Goal: Task Accomplishment & Management: Use online tool/utility

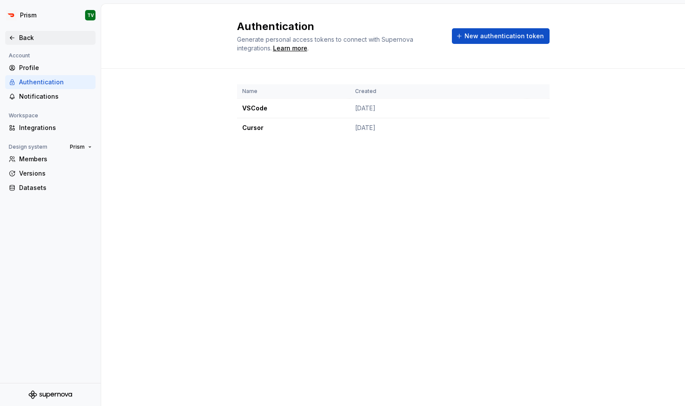
click at [23, 33] on div "Back" at bounding box center [55, 37] width 73 height 9
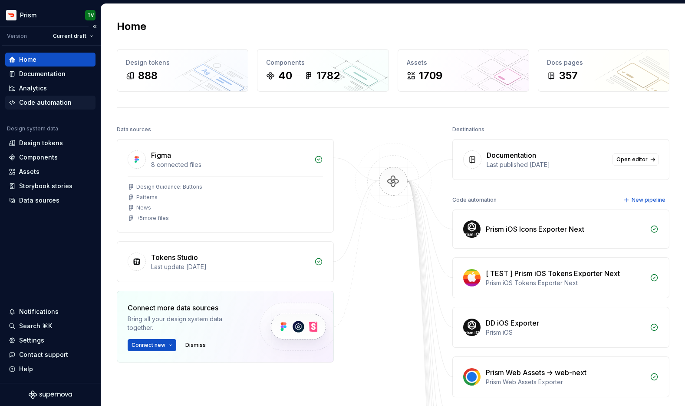
click at [38, 100] on div "Code automation" at bounding box center [45, 102] width 53 height 9
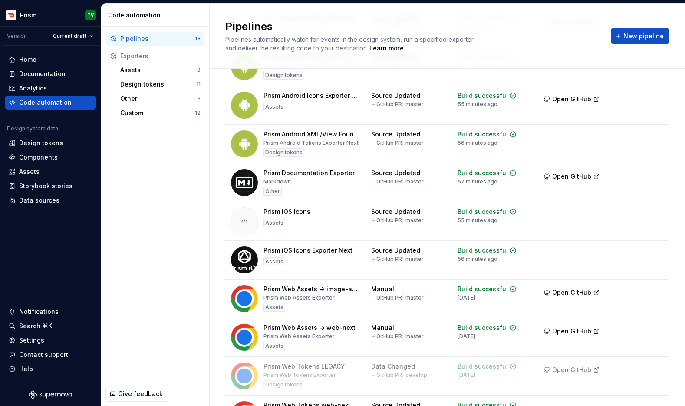
scroll to position [179, 0]
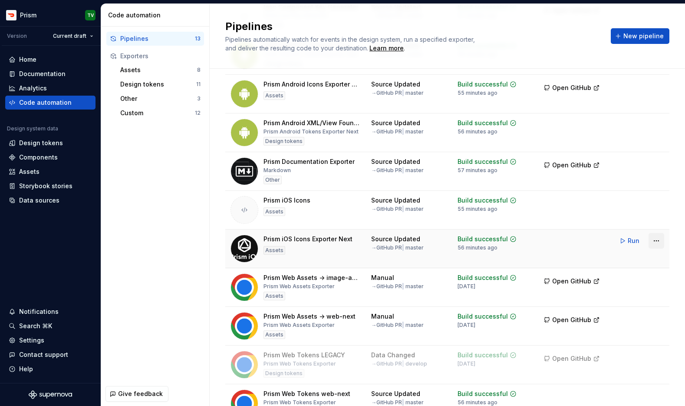
click at [654, 238] on html "Prism TV Version Current draft Home Documentation Analytics Code automation Des…" at bounding box center [342, 203] width 685 height 406
click at [509, 268] on html "Prism TV Version Current draft Home Documentation Analytics Code automation Des…" at bounding box center [342, 203] width 685 height 406
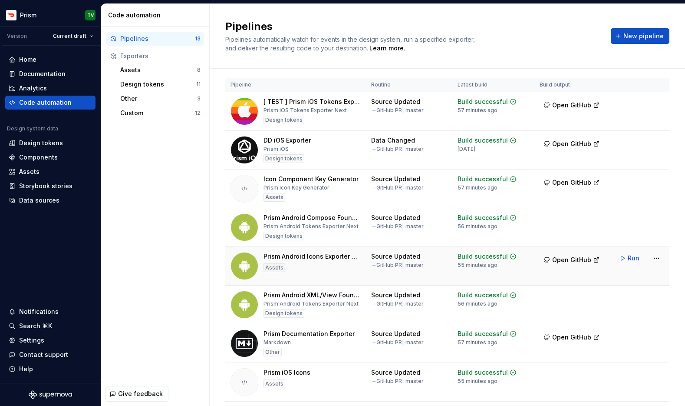
scroll to position [0, 0]
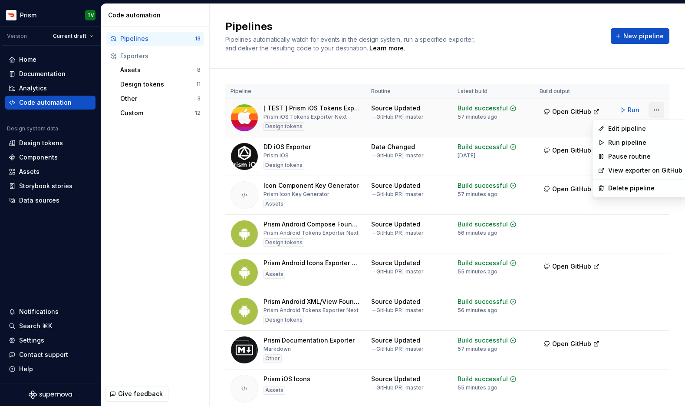
click at [656, 109] on html "Prism TV Version Current draft Home Documentation Analytics Code automation Des…" at bounding box center [342, 203] width 685 height 406
click at [613, 128] on div "Edit pipeline" at bounding box center [646, 128] width 74 height 9
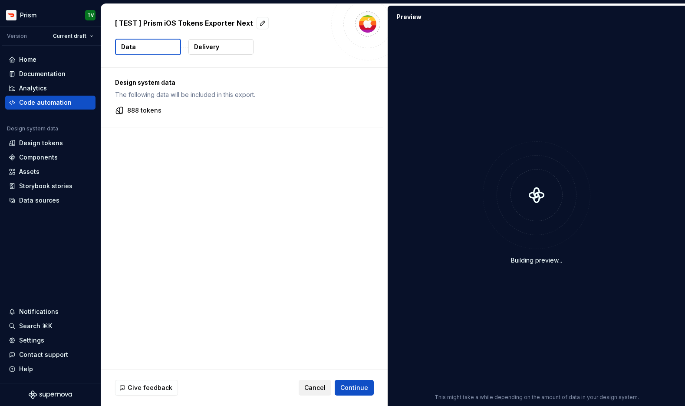
click at [313, 388] on span "Cancel" at bounding box center [315, 387] width 21 height 9
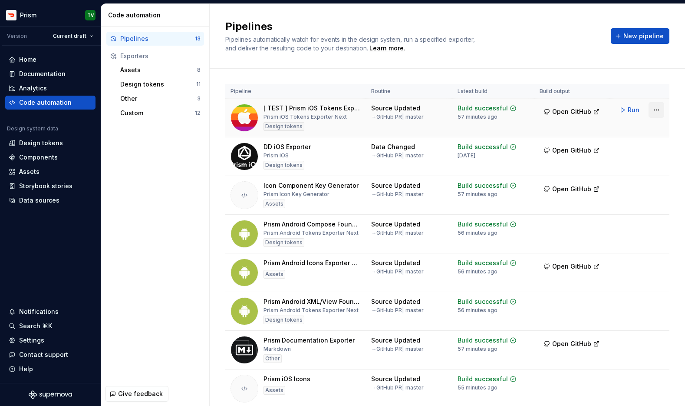
click at [655, 111] on html "Prism TV Version Current draft Home Documentation Analytics Code automation Des…" at bounding box center [342, 203] width 685 height 406
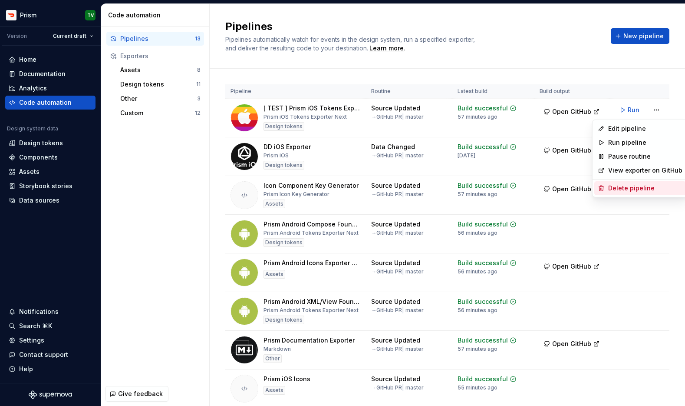
click at [631, 190] on div "Delete pipeline" at bounding box center [646, 188] width 74 height 9
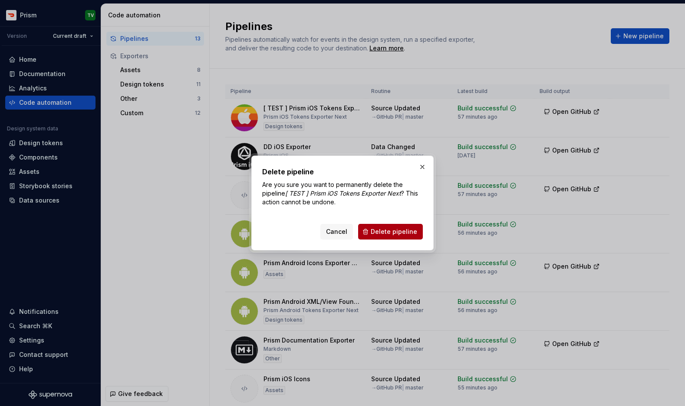
click at [384, 230] on span "Delete pipeline" at bounding box center [394, 231] width 46 height 9
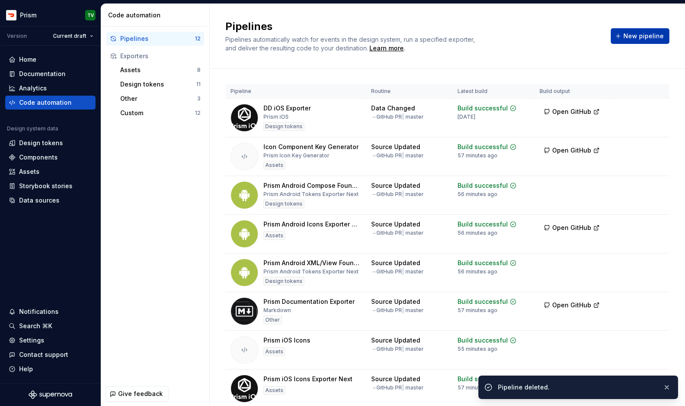
click at [626, 35] on button "New pipeline" at bounding box center [640, 36] width 59 height 16
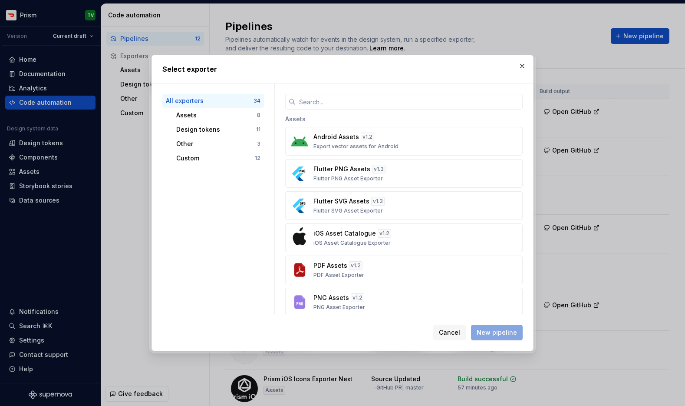
click at [458, 67] on h2 "Select exporter" at bounding box center [342, 69] width 361 height 10
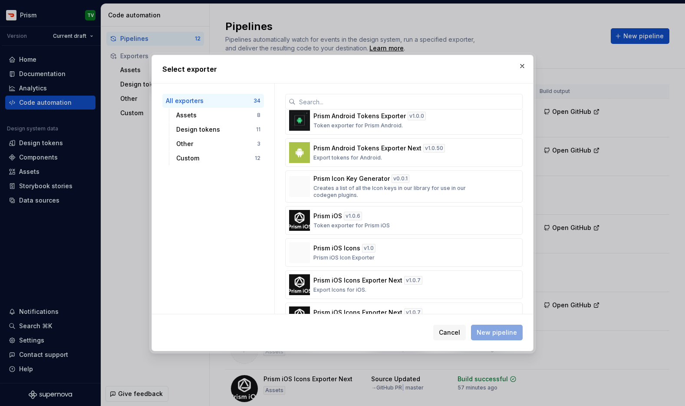
scroll to position [969, 0]
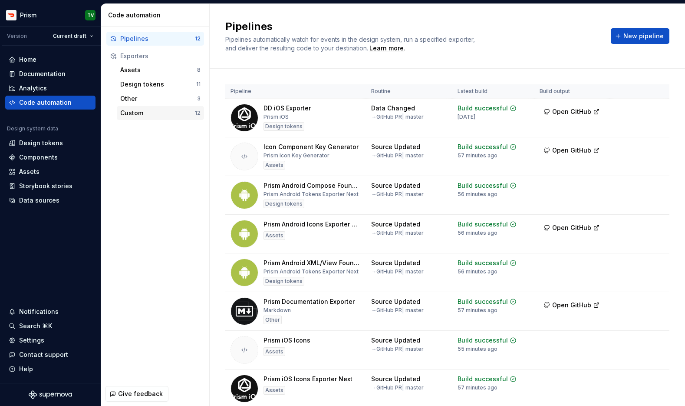
click at [181, 109] on div "Custom" at bounding box center [157, 113] width 75 height 9
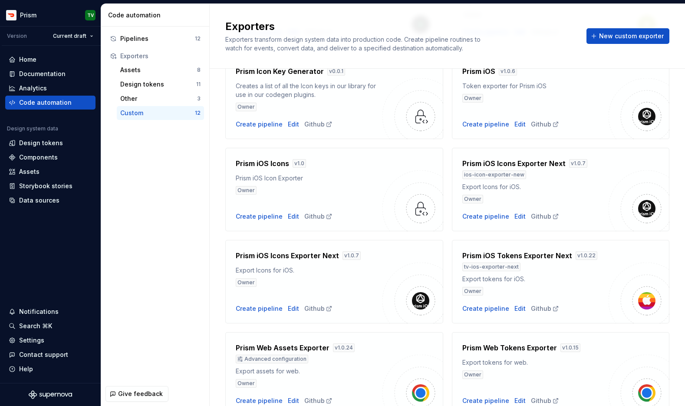
scroll to position [237, 0]
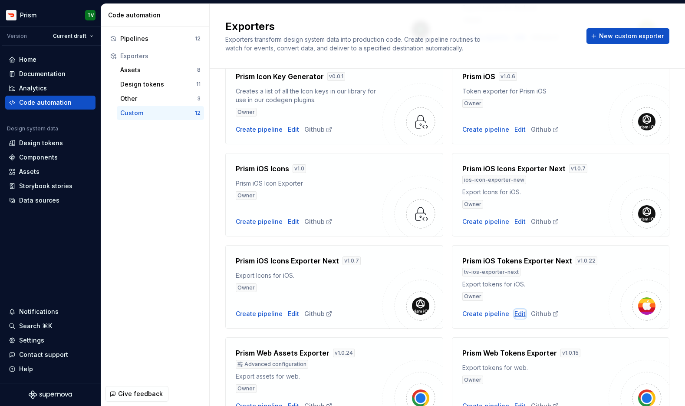
click at [515, 313] on div "Edit" at bounding box center [520, 313] width 11 height 9
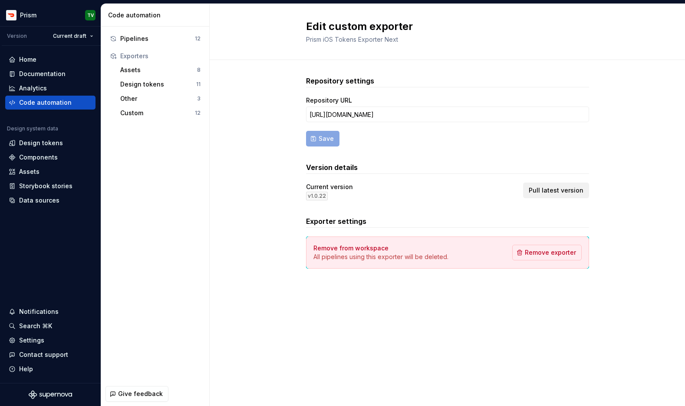
click at [557, 197] on button "Pull latest version" at bounding box center [556, 190] width 66 height 16
click at [127, 113] on div "Custom" at bounding box center [157, 113] width 75 height 9
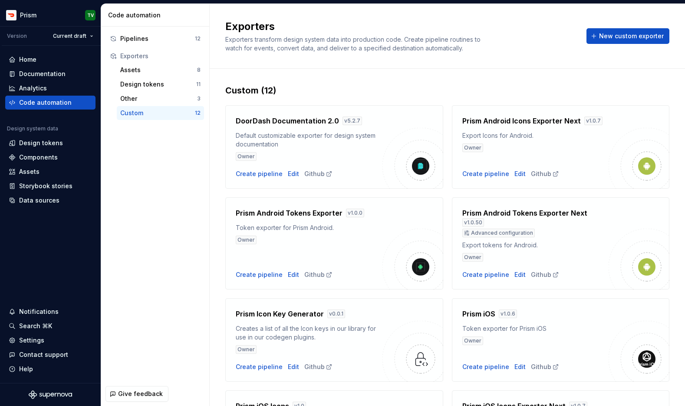
click at [622, 44] on div "Exporters Exporters transform design system data into production code. Create p…" at bounding box center [447, 36] width 444 height 33
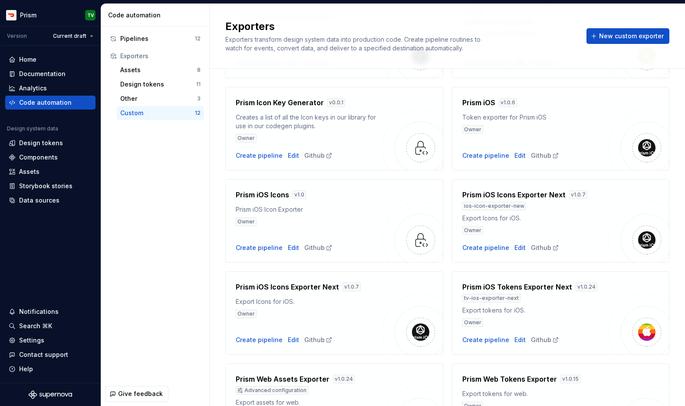
scroll to position [265, 0]
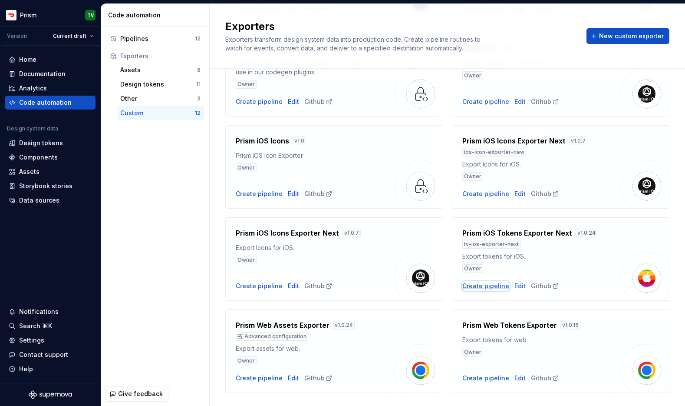
click at [477, 288] on div "Create pipeline" at bounding box center [486, 285] width 47 height 9
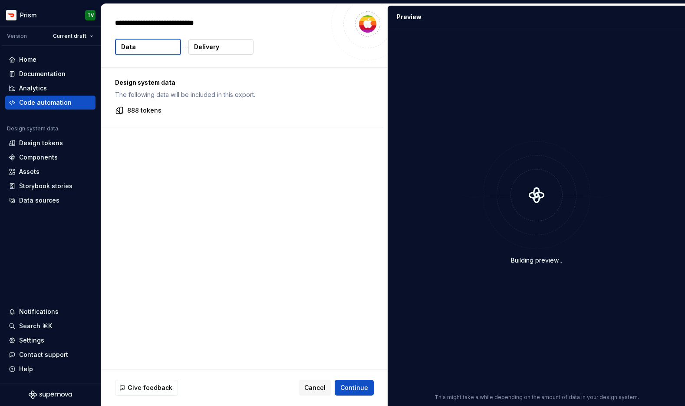
type textarea "*"
type textarea "**********"
type textarea "*"
type textarea "**********"
type textarea "*"
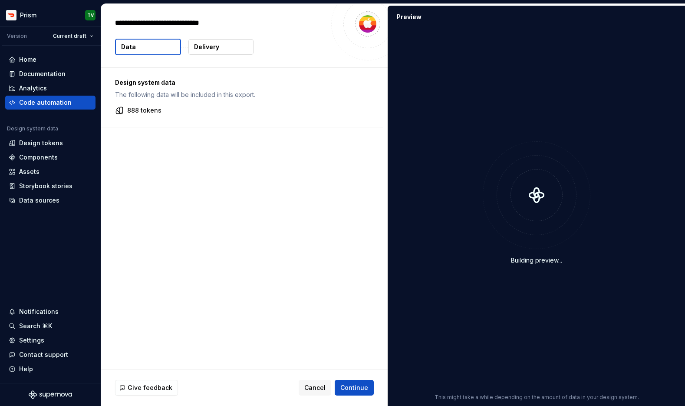
type textarea "**********"
type textarea "*"
type textarea "**********"
type textarea "*"
type textarea "**********"
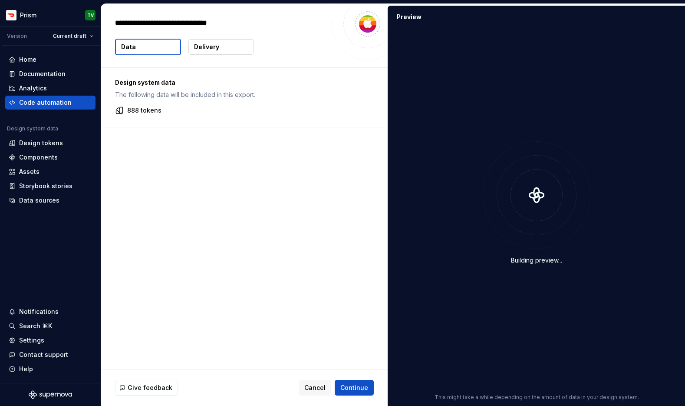
type textarea "*"
type textarea "**********"
type textarea "*"
type textarea "**********"
type textarea "*"
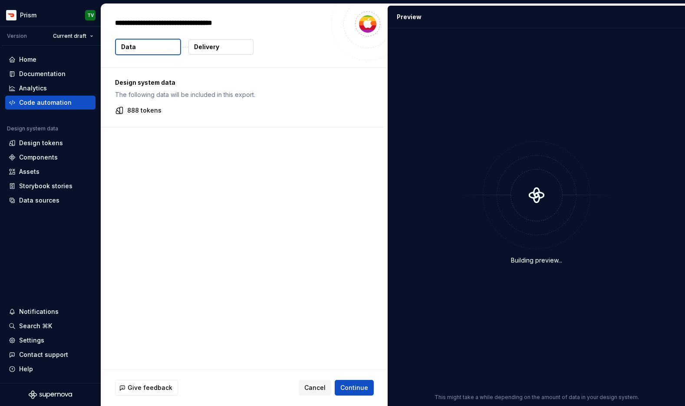
type textarea "**********"
type textarea "*"
type textarea "**********"
type textarea "*"
type textarea "**********"
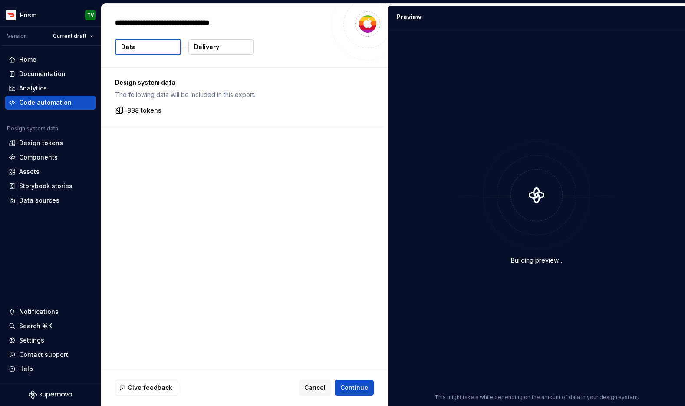
type textarea "*"
type textarea "**********"
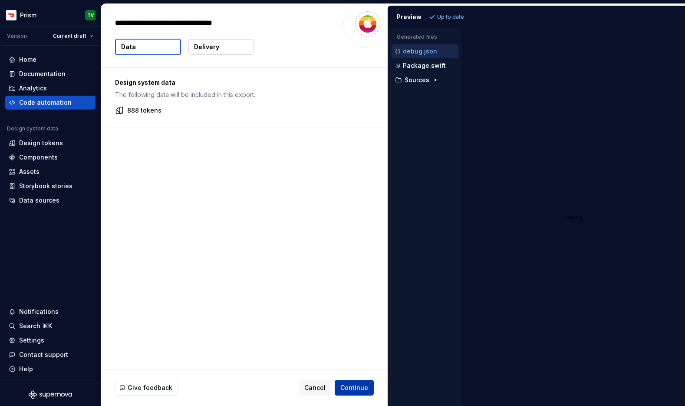
click at [352, 383] on button "Continue" at bounding box center [354, 388] width 39 height 16
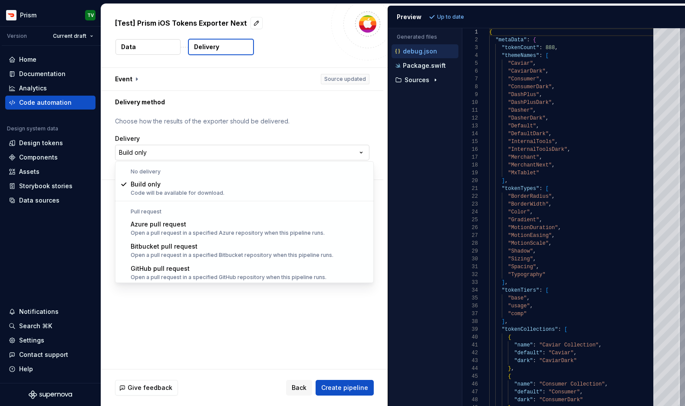
click at [195, 147] on html "**********" at bounding box center [342, 203] width 685 height 406
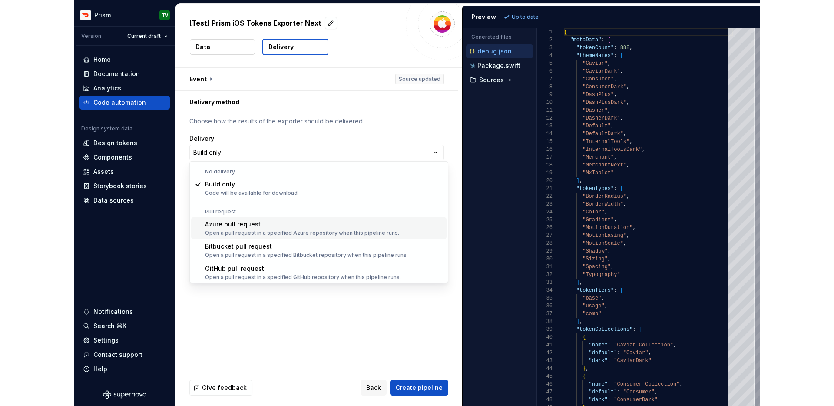
scroll to position [24, 0]
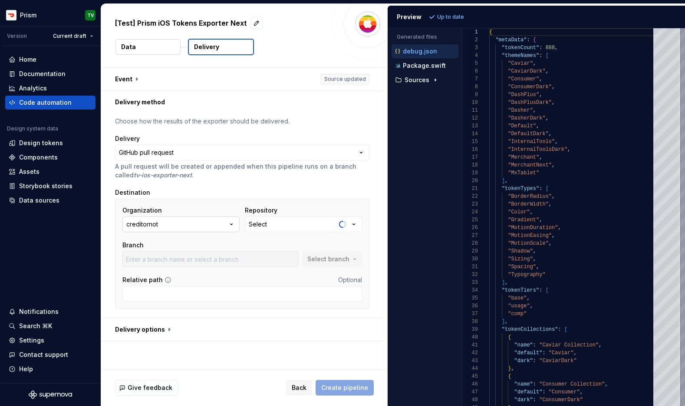
click at [212, 223] on button "creditornot" at bounding box center [180, 224] width 117 height 16
click at [184, 271] on div "doordash" at bounding box center [191, 273] width 89 height 9
click at [274, 218] on button "Select" at bounding box center [303, 224] width 117 height 16
type input "prism-tokens-ios"
type input "master"
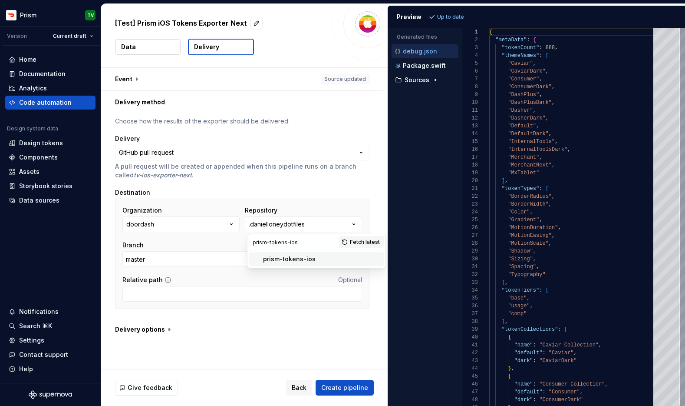
type input "prism-tokens-ios"
click at [348, 258] on div "prism-tokens-ios" at bounding box center [321, 259] width 117 height 9
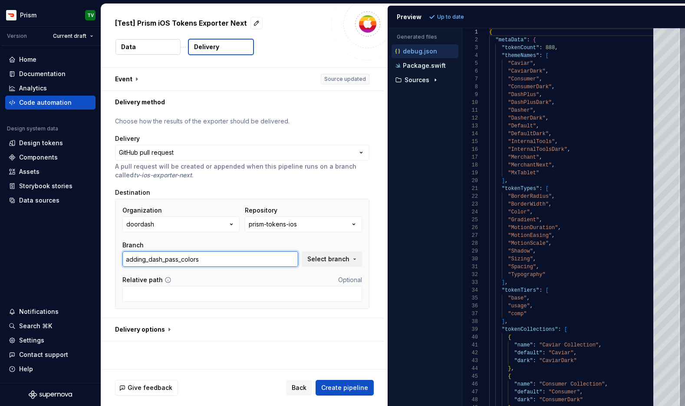
click at [284, 262] on input "adding_dash_pass_colors" at bounding box center [210, 259] width 176 height 16
click at [327, 254] on button "Select branch" at bounding box center [332, 259] width 60 height 16
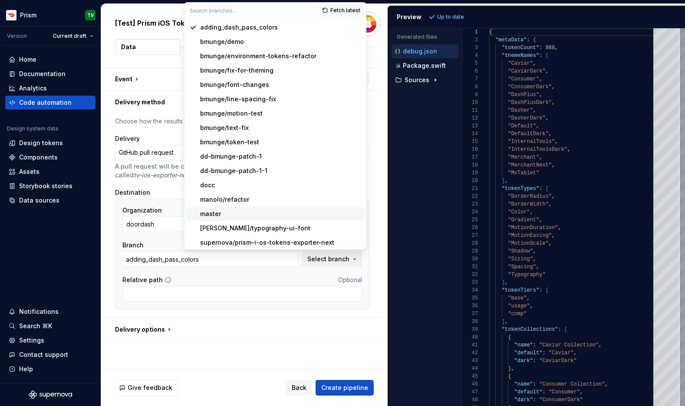
click at [247, 216] on div "master" at bounding box center [280, 213] width 161 height 9
type input "master"
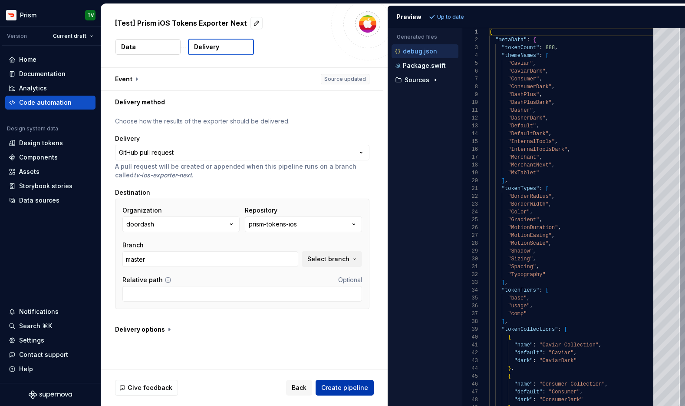
click at [336, 387] on span "Create pipeline" at bounding box center [344, 387] width 47 height 9
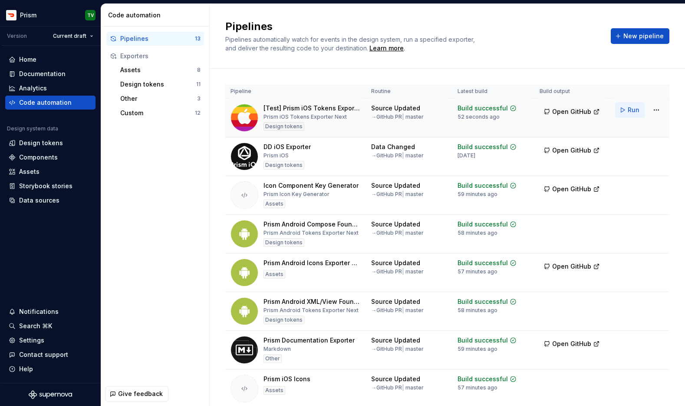
click at [634, 108] on span "Run" at bounding box center [634, 110] width 12 height 9
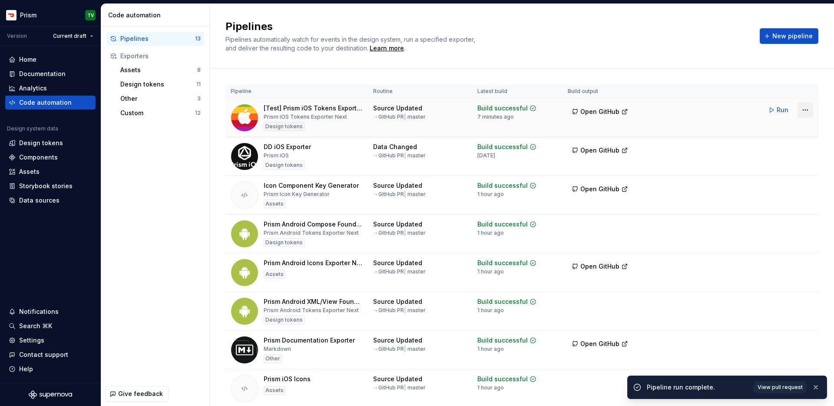
click at [685, 111] on html "Prism TV Version Current draft Home Documentation Analytics Code automation Des…" at bounding box center [417, 203] width 834 height 406
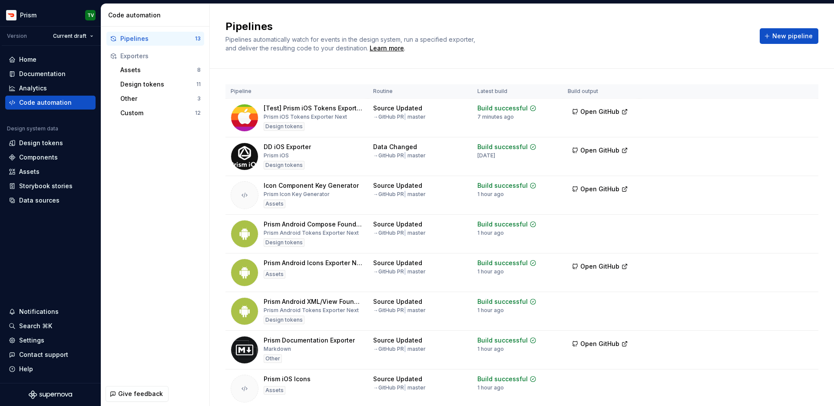
click at [156, 150] on html "Prism TV Version Current draft Home Documentation Analytics Code automation Des…" at bounding box center [417, 203] width 834 height 406
click at [158, 113] on div "Custom" at bounding box center [157, 113] width 75 height 9
click at [377, 114] on div "→ GitHub PR | master" at bounding box center [399, 116] width 53 height 7
click at [685, 108] on html "Prism TV Version Current draft Home Documentation Analytics Code automation Des…" at bounding box center [417, 203] width 834 height 406
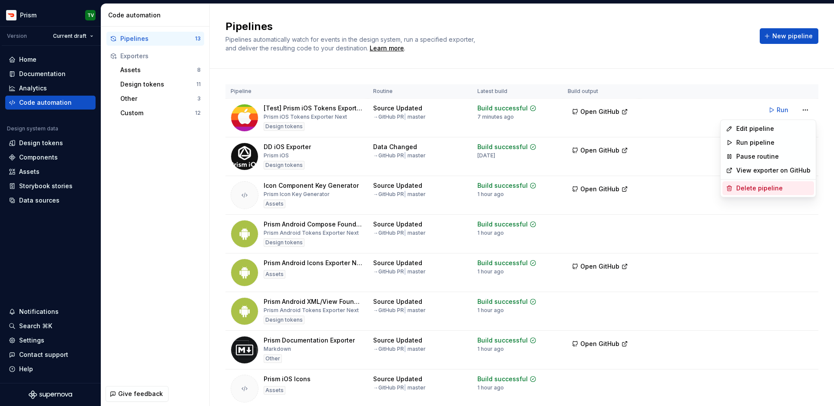
click at [685, 186] on div "Delete pipeline" at bounding box center [773, 188] width 74 height 9
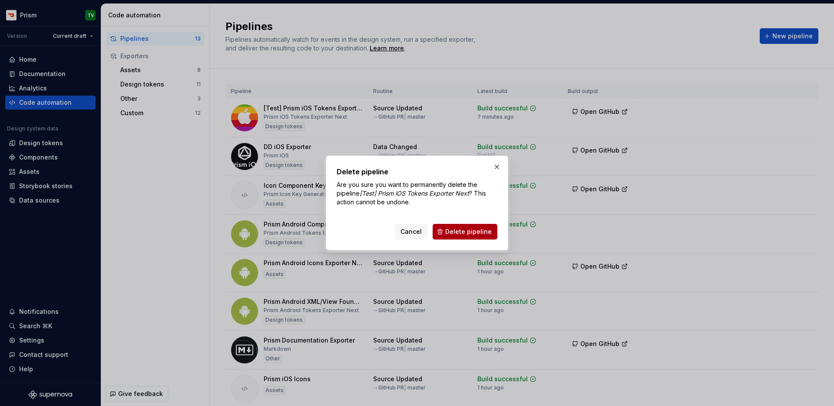
click at [478, 227] on span "Delete pipeline" at bounding box center [468, 231] width 46 height 9
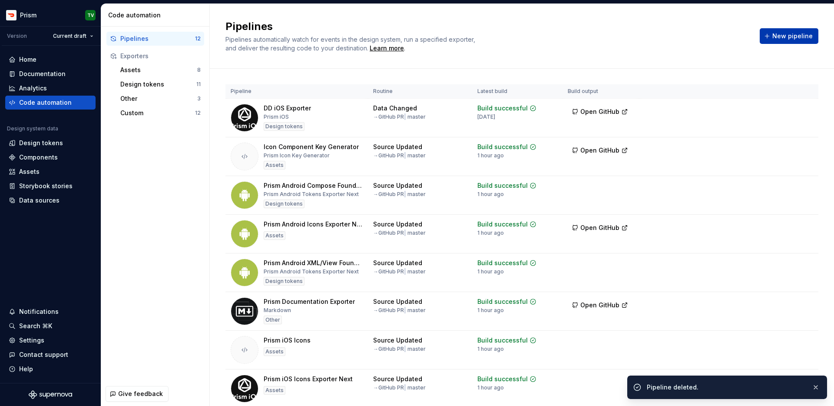
click at [685, 33] on span "New pipeline" at bounding box center [792, 36] width 40 height 9
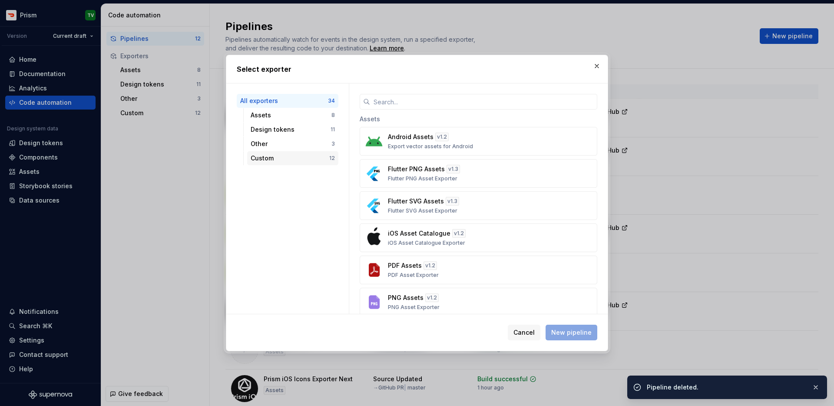
click at [306, 152] on div "Custom 12" at bounding box center [292, 158] width 91 height 14
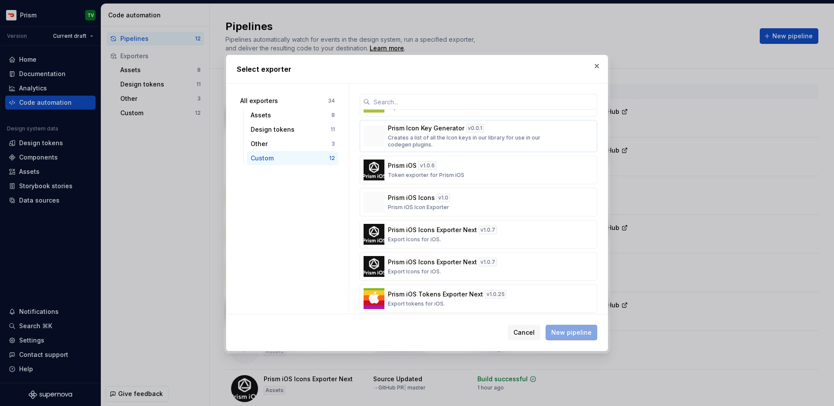
scroll to position [195, 0]
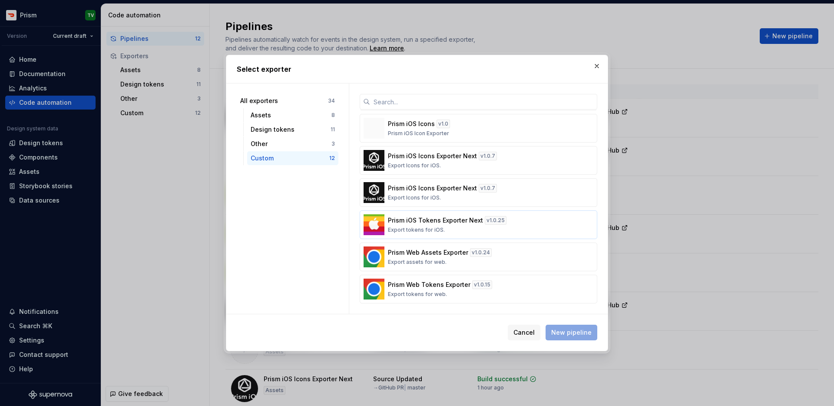
click at [422, 220] on p "Prism iOS Tokens Exporter Next" at bounding box center [435, 220] width 95 height 9
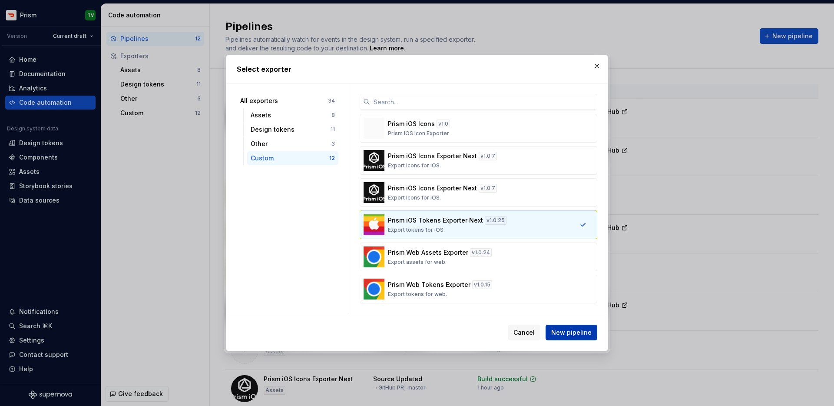
click at [569, 331] on span "New pipeline" at bounding box center [571, 332] width 40 height 9
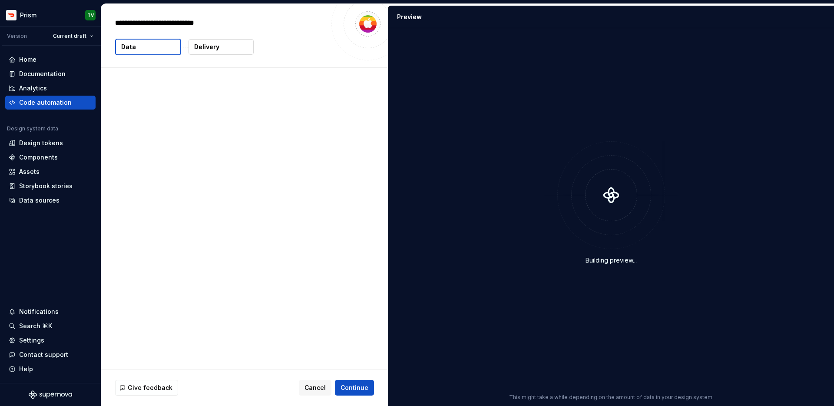
type textarea "*"
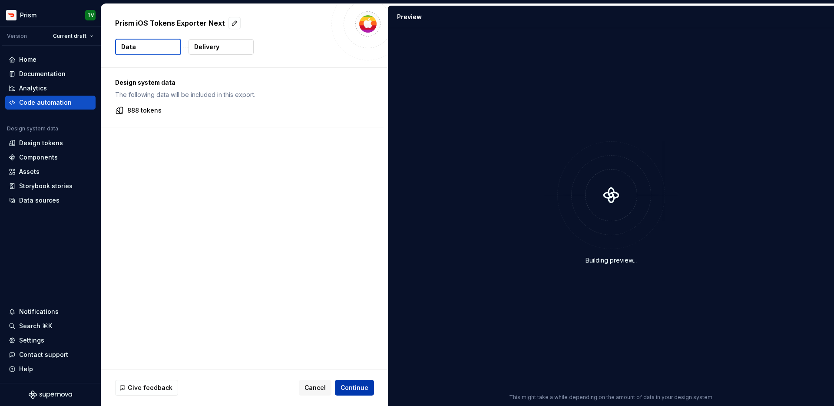
click at [363, 387] on span "Continue" at bounding box center [355, 387] width 28 height 9
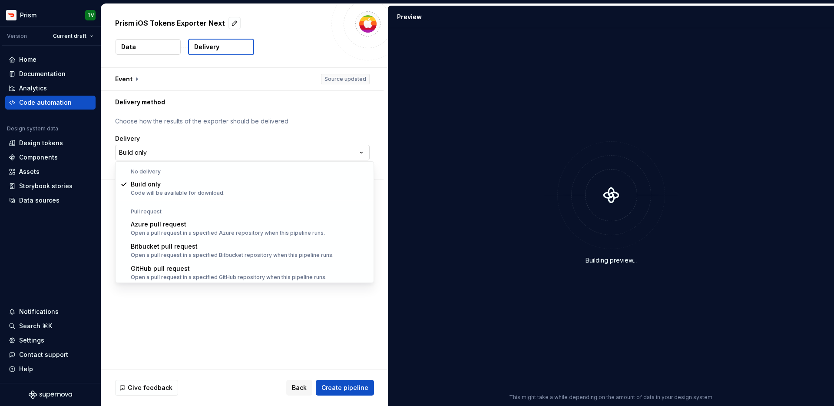
click at [189, 152] on html "**********" at bounding box center [417, 203] width 834 height 406
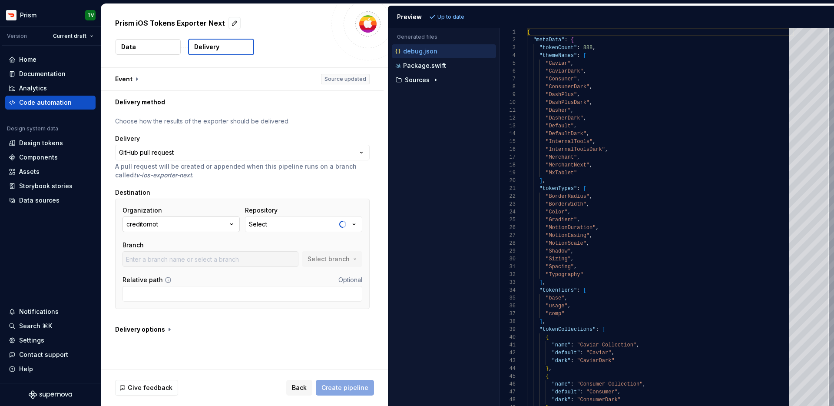
click at [159, 227] on button "creditornot" at bounding box center [180, 224] width 117 height 16
click at [161, 270] on div "doordash" at bounding box center [161, 273] width 29 height 9
click at [306, 217] on button "Select" at bounding box center [303, 224] width 117 height 16
type input "prism-tokens-ios"
type input "master"
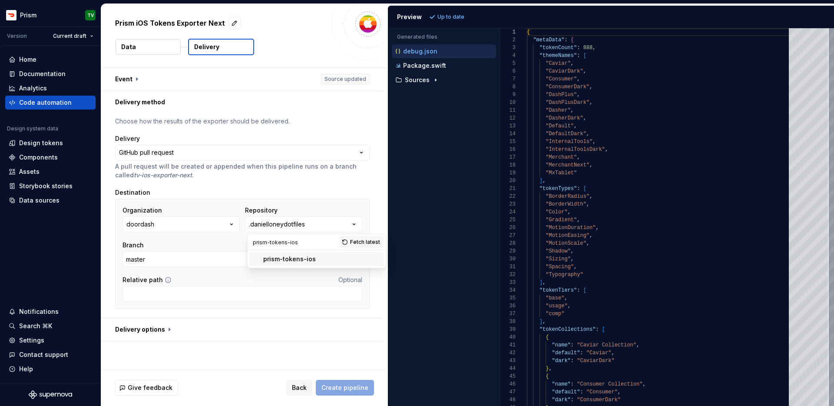
click at [285, 259] on div "prism-tokens-ios" at bounding box center [289, 259] width 53 height 9
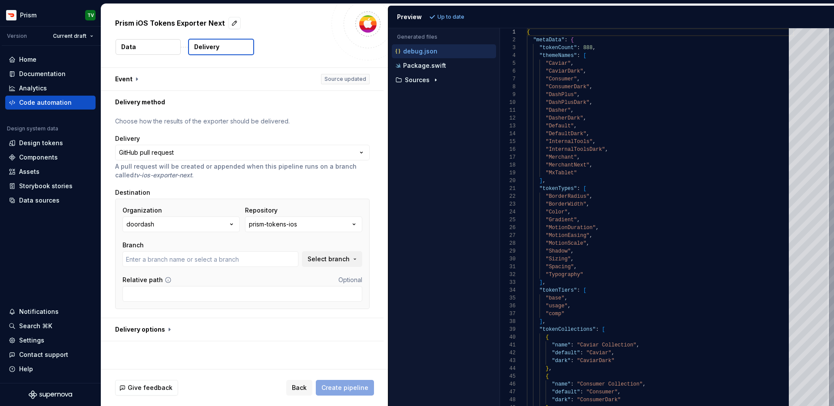
type input "adding_dash_pass_colors"
click at [353, 386] on span "Create pipeline" at bounding box center [344, 387] width 47 height 9
click at [328, 267] on div "Organization doordash Repository prism-tokens-ios Branch adding_dash_pass_color…" at bounding box center [242, 254] width 240 height 96
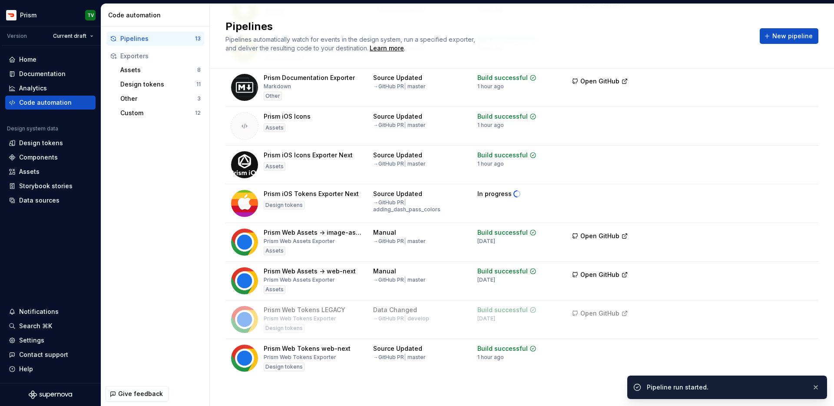
scroll to position [224, 0]
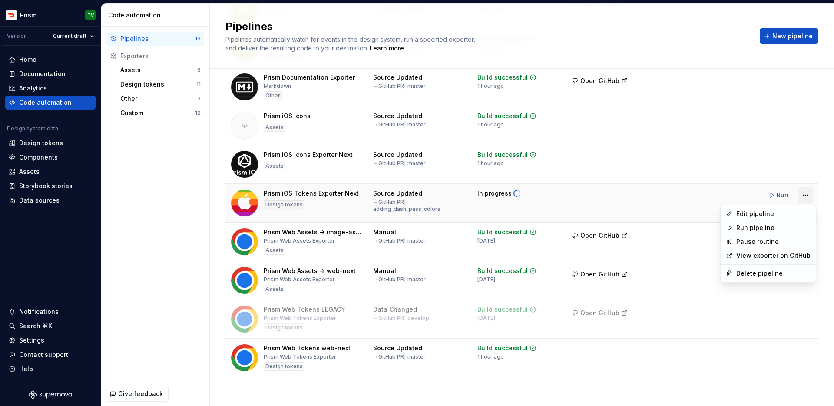
click at [685, 192] on html "Prism TV Version Current draft Home Documentation Analytics Code automation Des…" at bounding box center [417, 203] width 834 height 406
click at [685, 219] on div "Edit pipeline" at bounding box center [768, 214] width 92 height 14
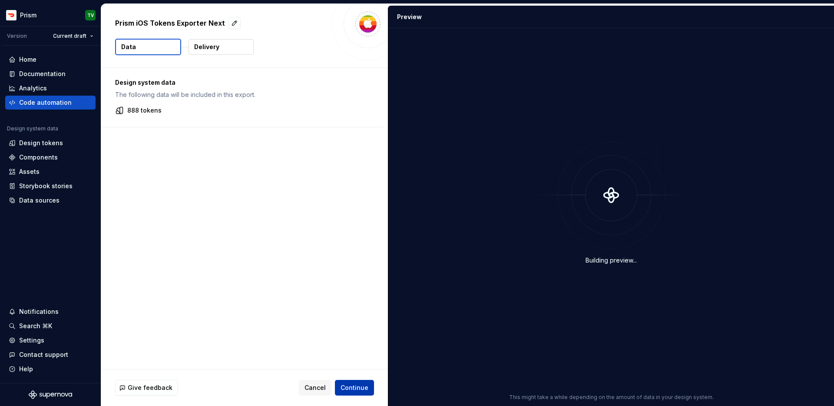
click at [359, 381] on button "Continue" at bounding box center [354, 388] width 39 height 16
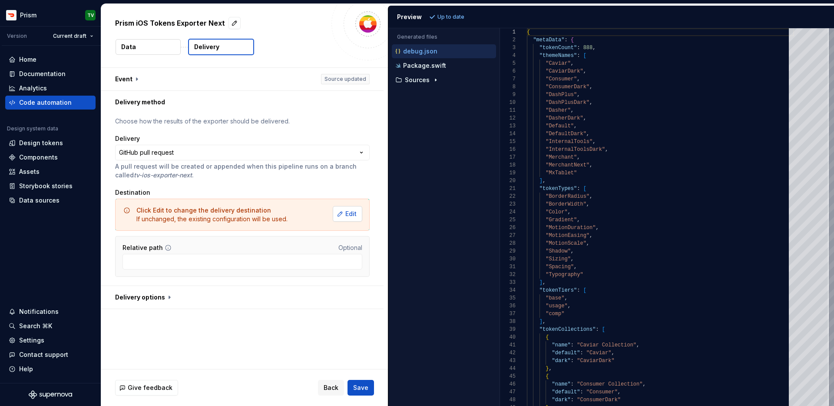
click at [354, 212] on span "Edit" at bounding box center [350, 213] width 11 height 9
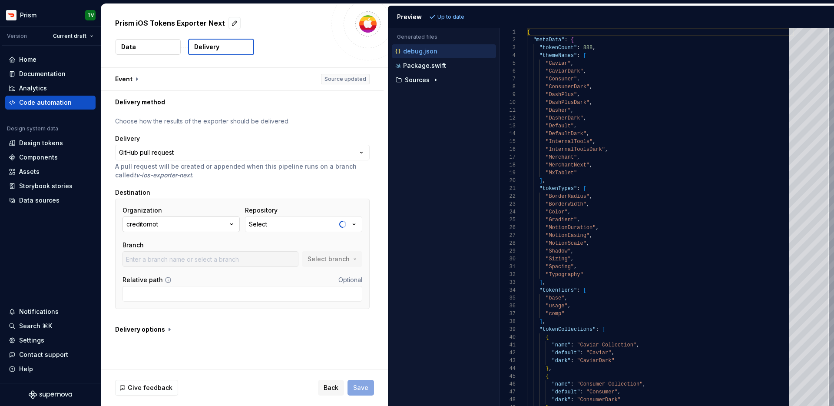
click at [217, 227] on button "creditornot" at bounding box center [180, 224] width 117 height 16
click at [195, 267] on span "doordash" at bounding box center [182, 273] width 115 height 14
click at [271, 224] on button "Select" at bounding box center [303, 224] width 117 height 16
type input "prism-tokens-ios"
type input "master"
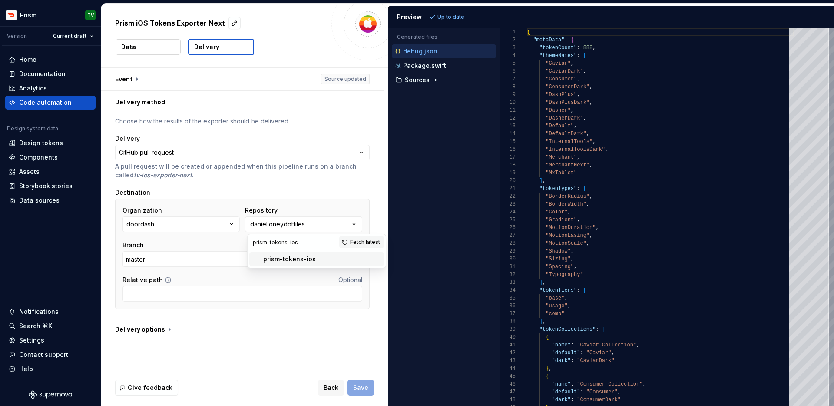
type input "prism-tokens-ios"
click at [281, 257] on div "prism-tokens-ios" at bounding box center [289, 259] width 53 height 9
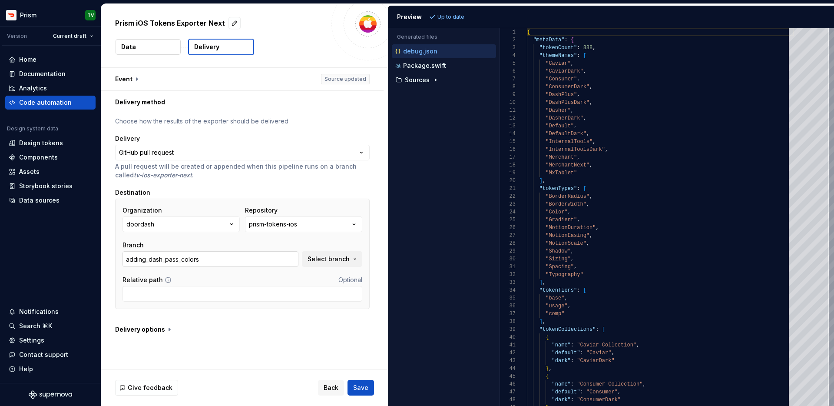
click at [279, 259] on input "adding_dash_pass_colors" at bounding box center [210, 259] width 176 height 16
drag, startPoint x: 279, startPoint y: 259, endPoint x: 108, endPoint y: 250, distance: 171.4
click at [108, 250] on div "**********" at bounding box center [242, 215] width 282 height 204
click at [317, 259] on span "Select branch" at bounding box center [329, 259] width 42 height 9
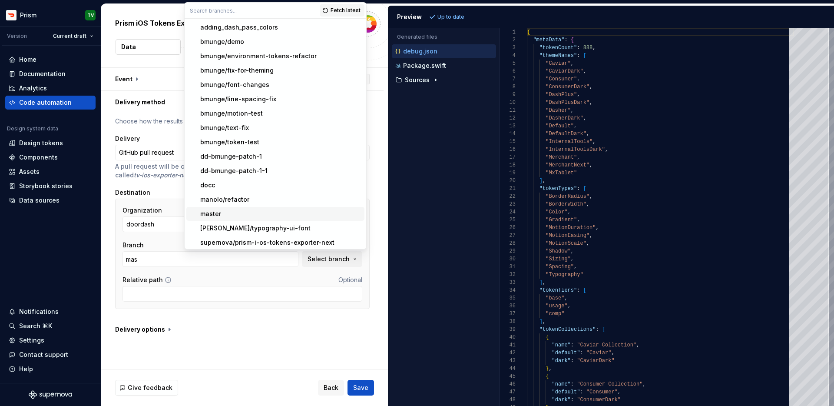
click at [218, 214] on div "master" at bounding box center [210, 213] width 21 height 9
type input "master"
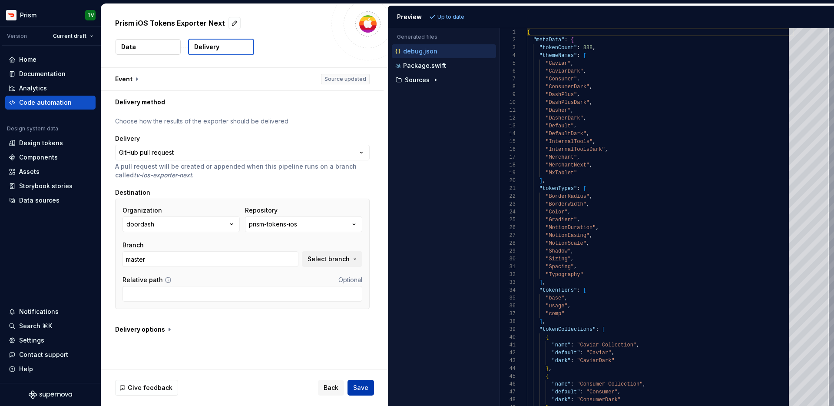
click at [369, 391] on button "Save" at bounding box center [361, 388] width 26 height 16
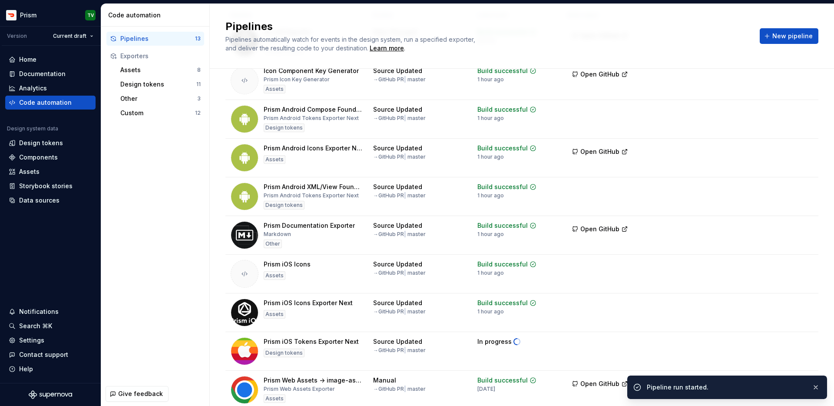
scroll to position [228, 0]
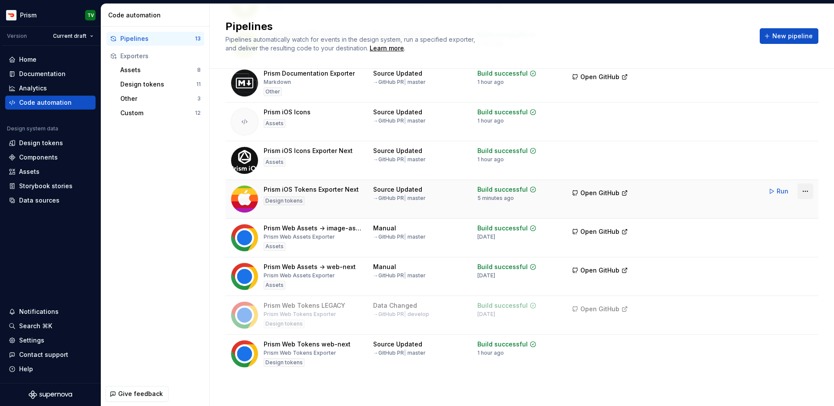
click at [685, 190] on html "Prism TV Version Current draft Home Documentation Analytics Code automation Des…" at bounding box center [417, 203] width 834 height 406
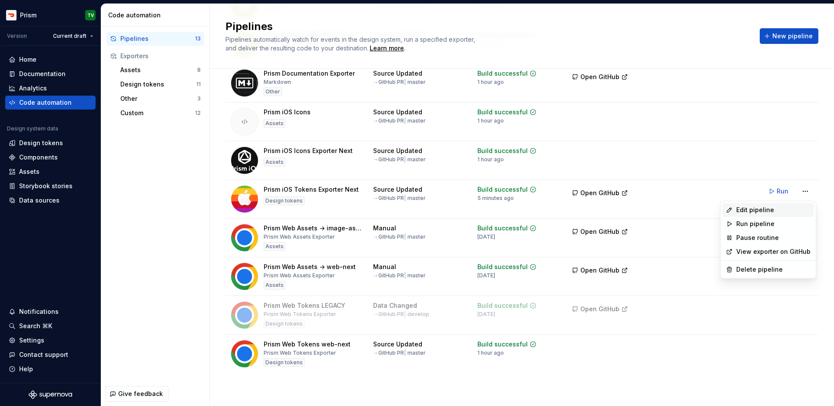
click at [685, 212] on div "Edit pipeline" at bounding box center [773, 209] width 74 height 9
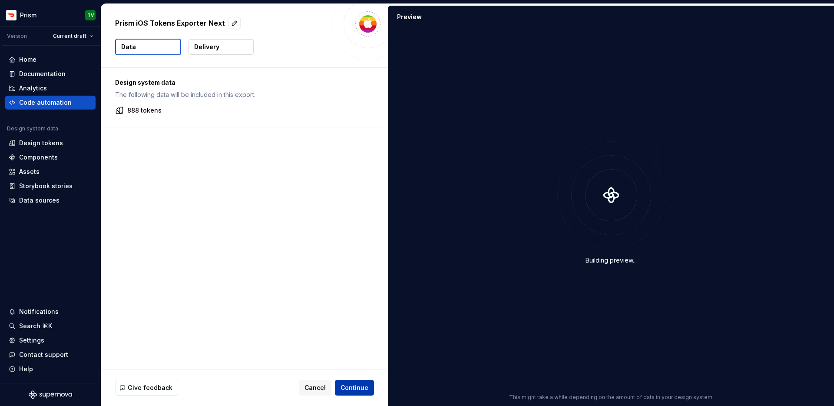
click at [351, 389] on span "Continue" at bounding box center [355, 387] width 28 height 9
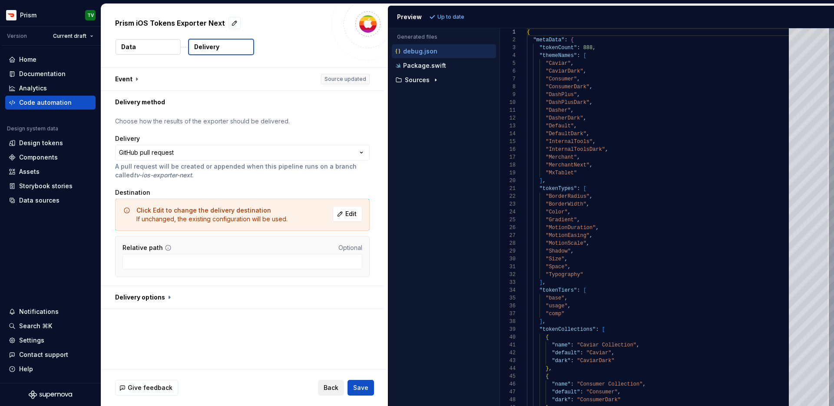
click at [338, 387] on span "Back" at bounding box center [331, 387] width 15 height 9
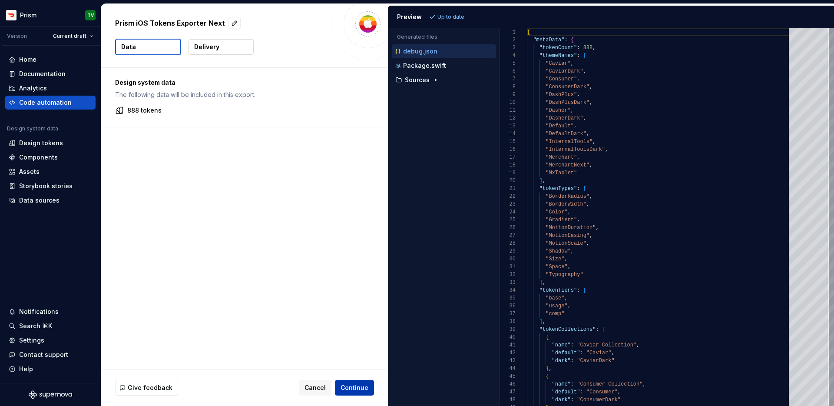
click at [346, 387] on span "Continue" at bounding box center [355, 387] width 28 height 9
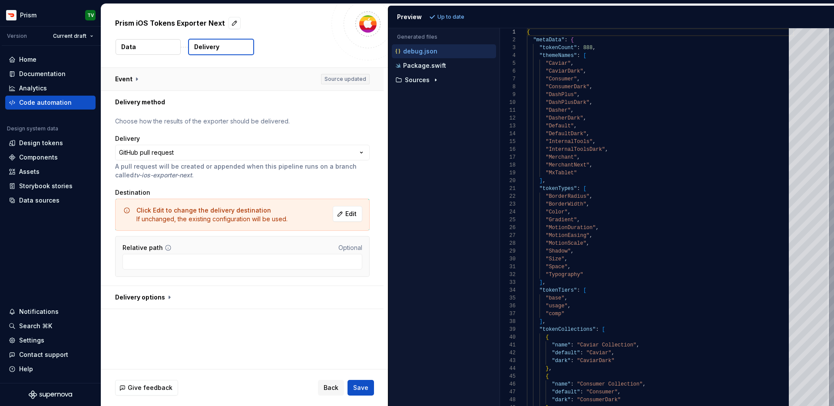
click at [138, 81] on button "button" at bounding box center [242, 79] width 282 height 23
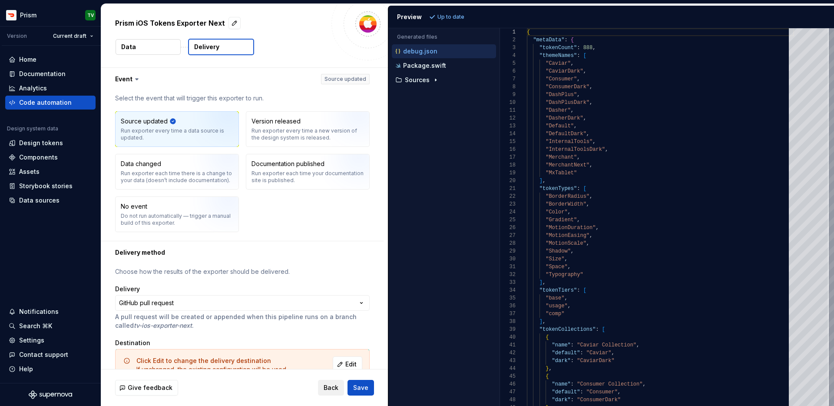
click at [328, 387] on span "Back" at bounding box center [331, 387] width 15 height 9
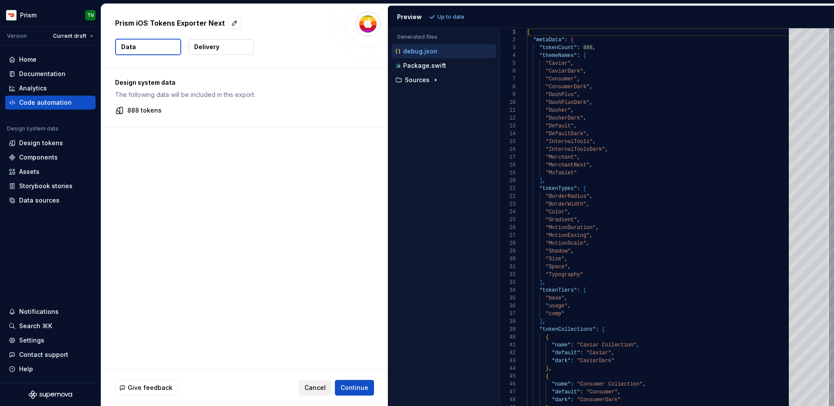
click at [326, 385] on span "Cancel" at bounding box center [315, 387] width 21 height 9
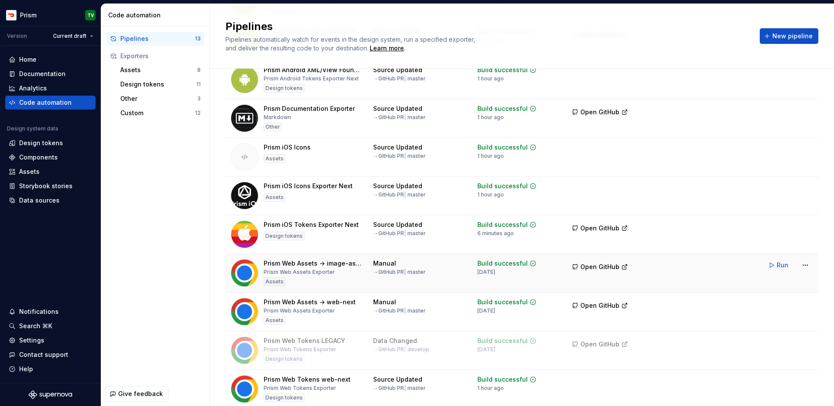
scroll to position [189, 0]
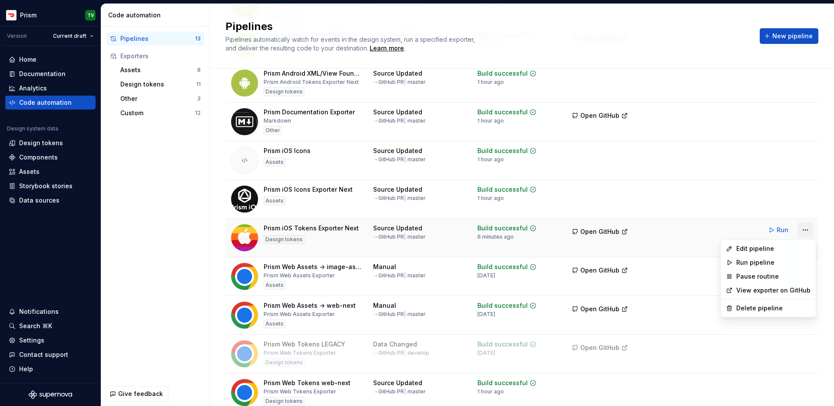
click at [685, 228] on html "Prism TV Version Current draft Home Documentation Analytics Code automation Des…" at bounding box center [417, 203] width 834 height 406
click at [685, 306] on div "Delete pipeline" at bounding box center [773, 308] width 74 height 9
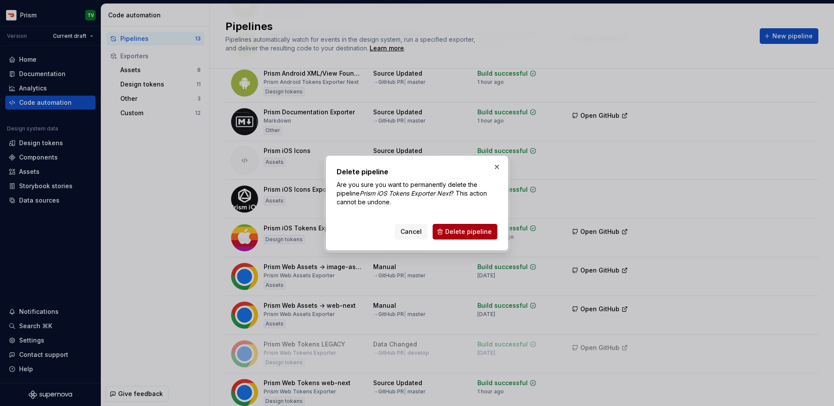
click at [491, 229] on span "Delete pipeline" at bounding box center [468, 231] width 46 height 9
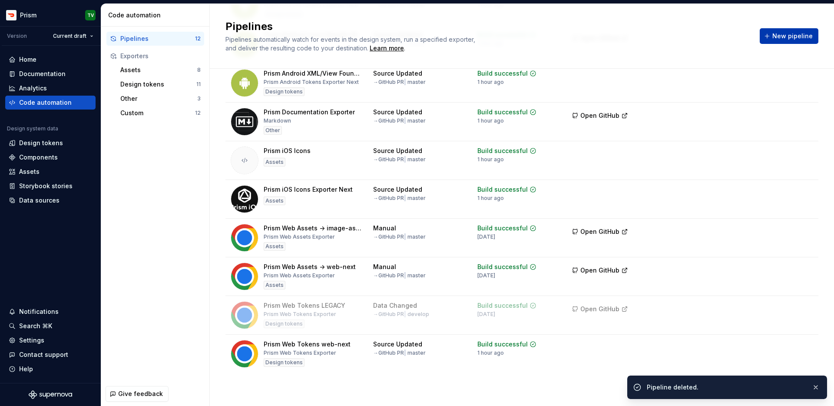
click at [685, 37] on span "New pipeline" at bounding box center [792, 36] width 40 height 9
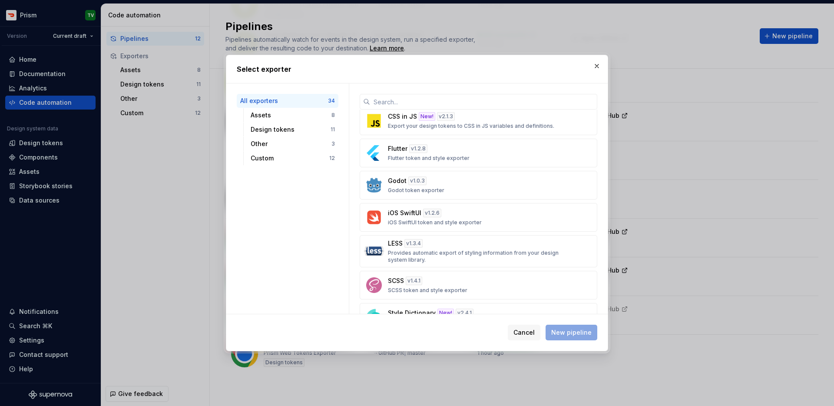
scroll to position [969, 0]
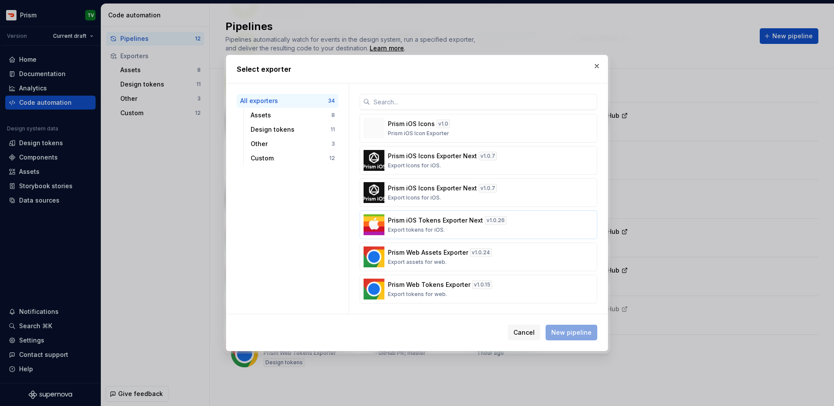
click at [398, 225] on div "Prism iOS Tokens Exporter Next v 1.0.26 Export tokens for iOS." at bounding box center [476, 224] width 176 height 17
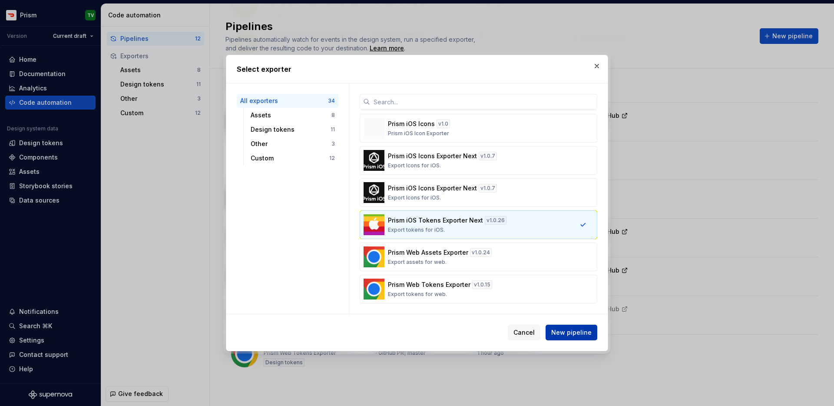
click at [562, 332] on span "New pipeline" at bounding box center [571, 332] width 40 height 9
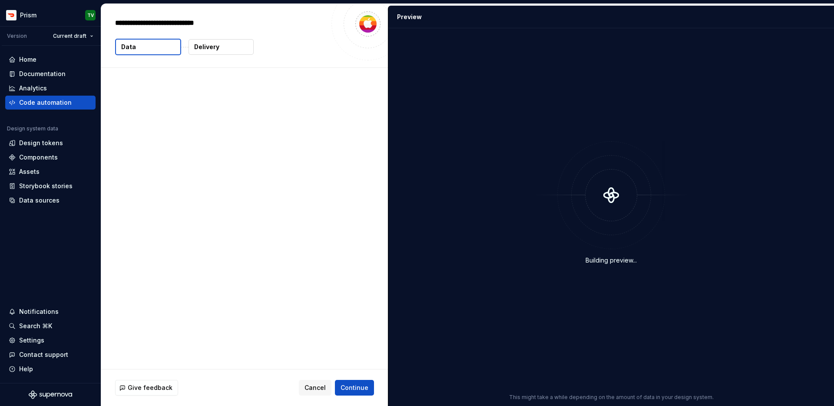
type textarea "*"
click at [360, 384] on span "Continue" at bounding box center [355, 387] width 28 height 9
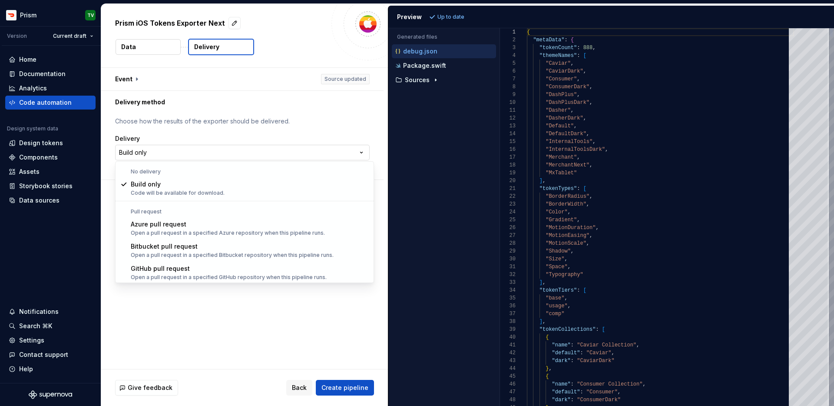
click at [226, 157] on html "**********" at bounding box center [417, 203] width 834 height 406
drag, startPoint x: 205, startPoint y: 260, endPoint x: 204, endPoint y: 272, distance: 12.2
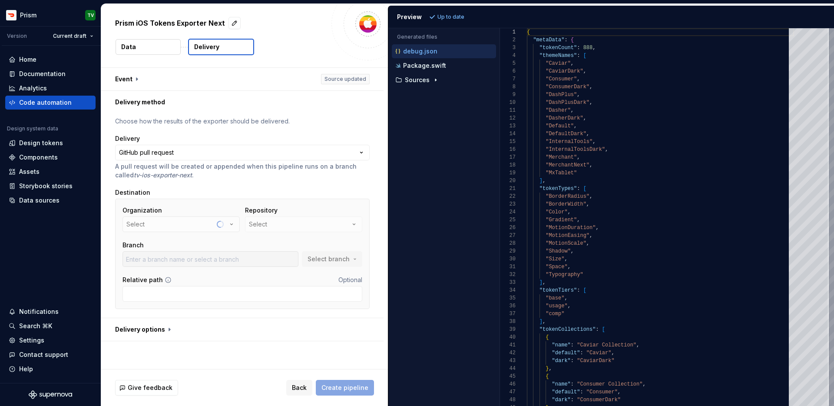
click at [172, 223] on button "Select" at bounding box center [180, 224] width 117 height 16
click at [171, 278] on span "doordash" at bounding box center [182, 273] width 115 height 14
click at [271, 225] on button "Select" at bounding box center [303, 224] width 117 height 16
type input "prism-ios-tokens"
type input "master"
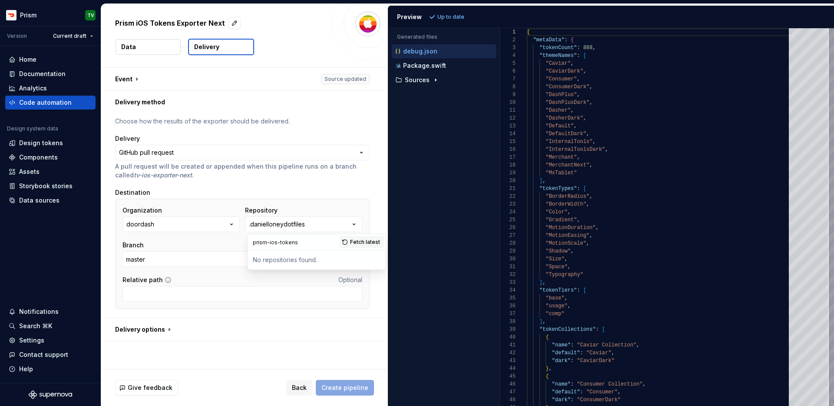
click at [281, 258] on div "No repositories found." at bounding box center [316, 260] width 135 height 16
click at [292, 242] on input "prism-ios-tokens" at bounding box center [294, 242] width 92 height 16
click at [301, 242] on input "prism-ios-tokens" at bounding box center [294, 242] width 92 height 16
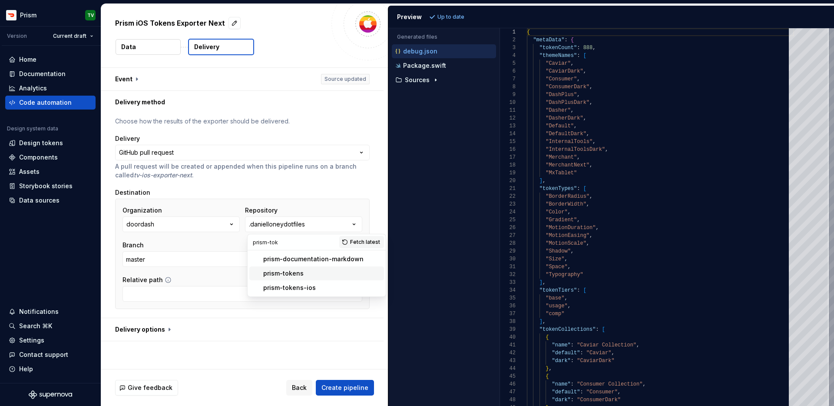
type input "prism-tok"
click at [303, 270] on div "prism-tokens" at bounding box center [321, 273] width 117 height 9
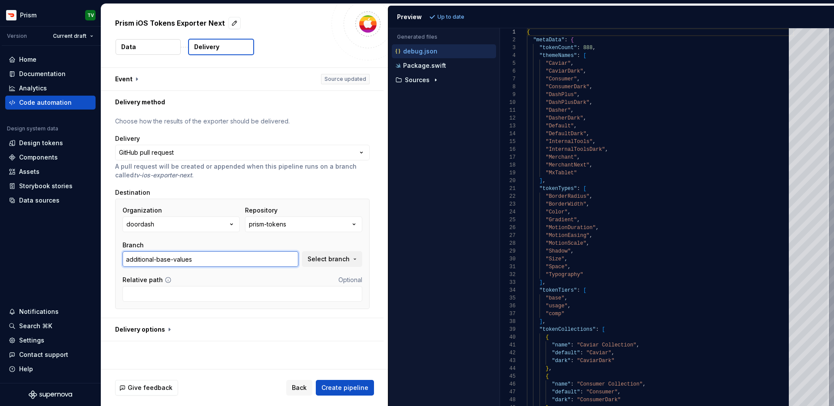
click at [268, 262] on input "additional-base-values" at bounding box center [210, 259] width 176 height 16
click at [322, 262] on span "Select branch" at bounding box center [329, 259] width 42 height 9
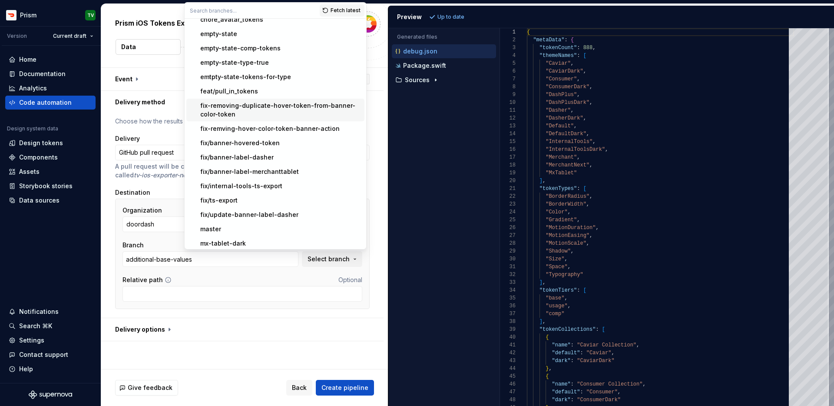
scroll to position [53, 0]
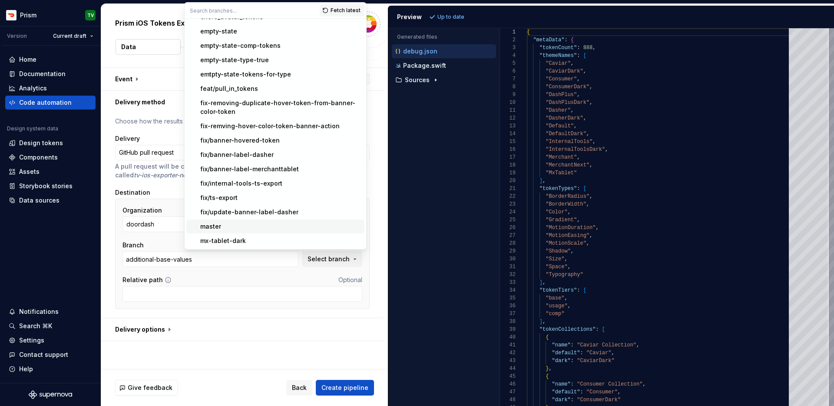
click at [265, 223] on div "master" at bounding box center [280, 226] width 161 height 9
type input "master"
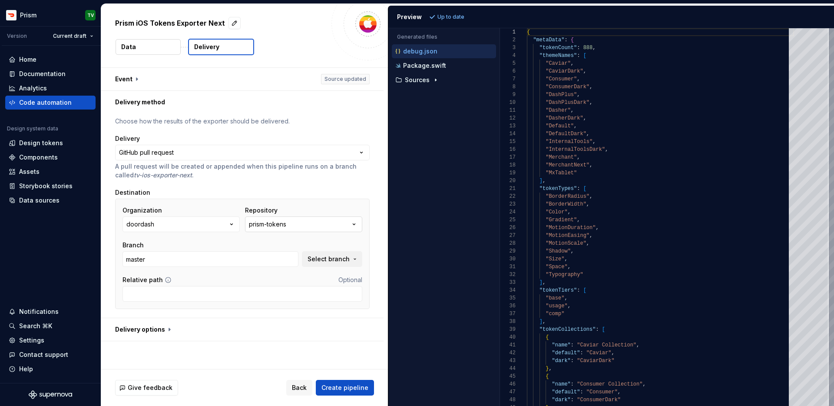
click at [297, 229] on button "prism-tokens" at bounding box center [303, 224] width 117 height 16
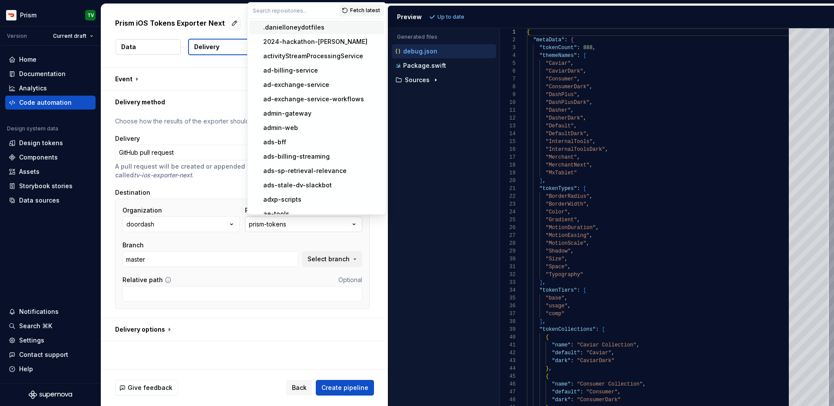
click at [297, 225] on button "prism-tokens" at bounding box center [303, 224] width 117 height 16
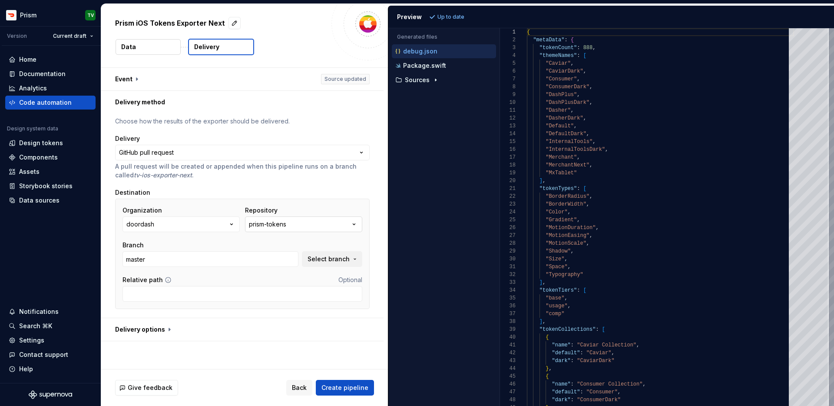
click at [295, 222] on button "prism-tokens" at bounding box center [303, 224] width 117 height 16
type input "prism-toke"
click at [315, 274] on div "prism-tokens-ios" at bounding box center [321, 273] width 117 height 9
click at [321, 258] on span "Select branch" at bounding box center [329, 259] width 42 height 9
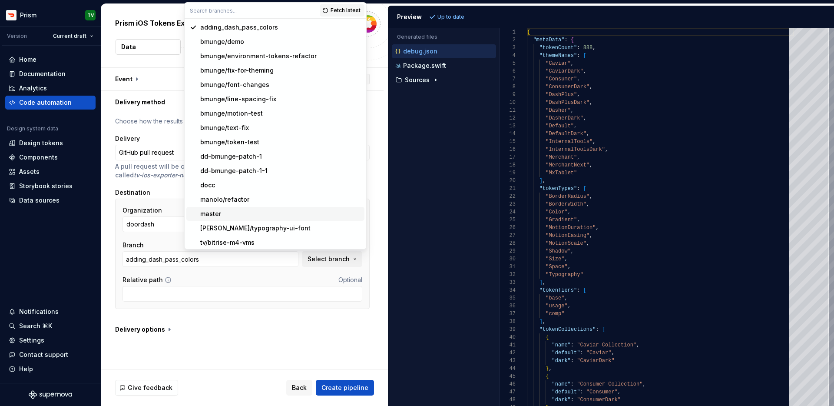
click at [242, 211] on div "master" at bounding box center [280, 213] width 161 height 9
type input "master"
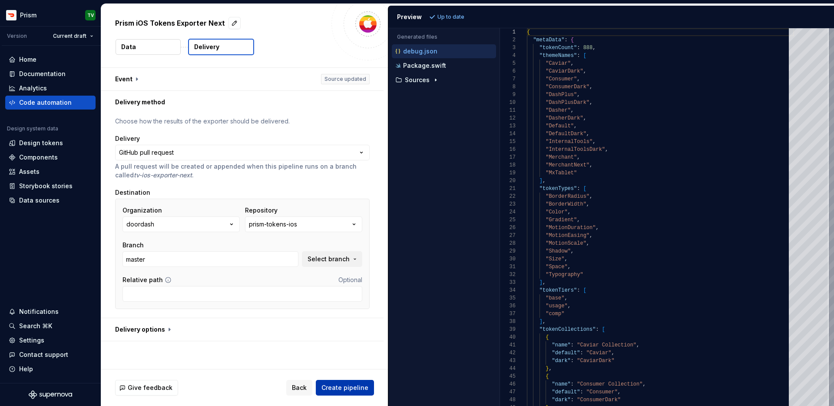
click at [333, 389] on span "Create pipeline" at bounding box center [344, 387] width 47 height 9
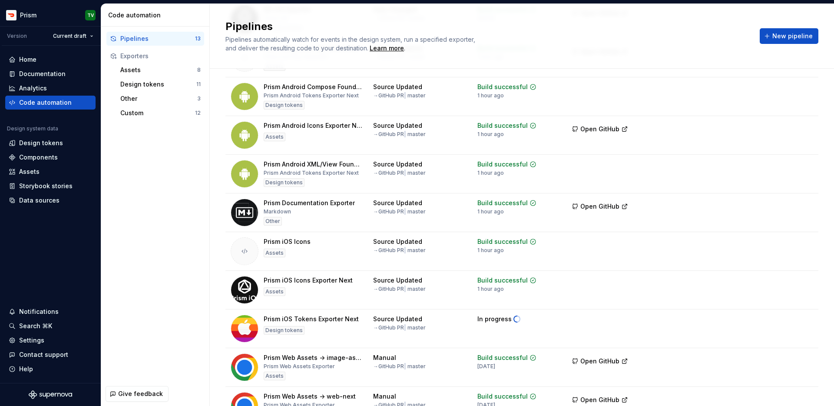
scroll to position [228, 0]
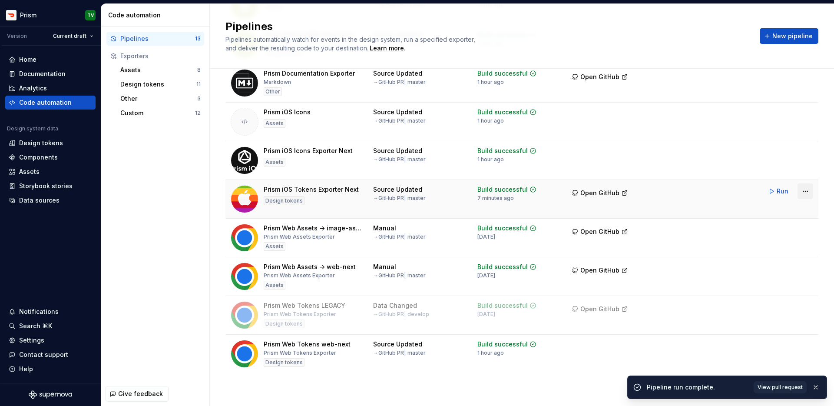
click at [685, 192] on html "Prism TV Version Current draft Home Documentation Analytics Code automation Des…" at bounding box center [417, 203] width 834 height 406
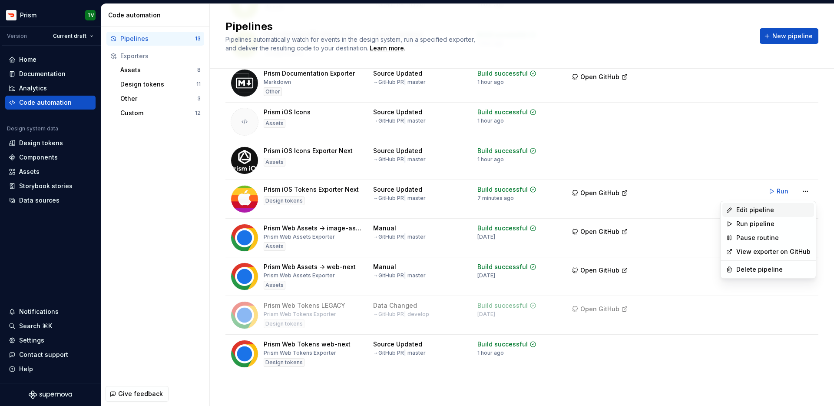
click at [685, 212] on div "Edit pipeline" at bounding box center [773, 209] width 74 height 9
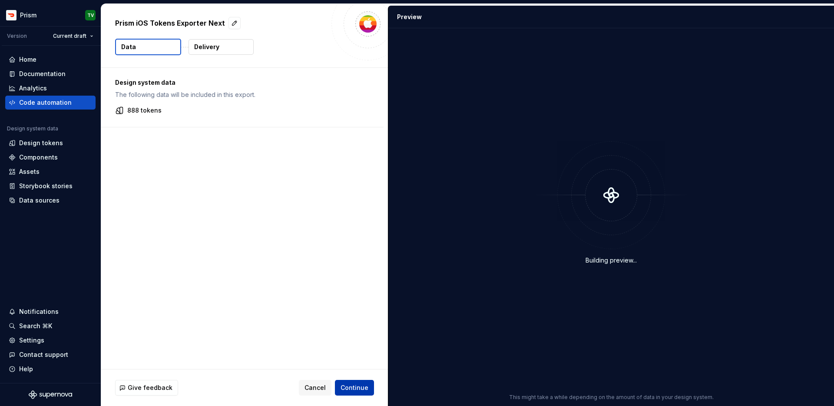
click at [356, 390] on span "Continue" at bounding box center [355, 387] width 28 height 9
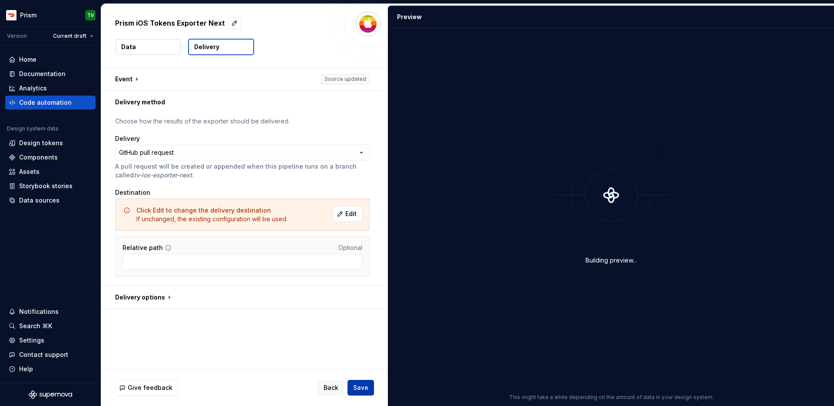
click at [358, 387] on span "Save" at bounding box center [360, 387] width 15 height 9
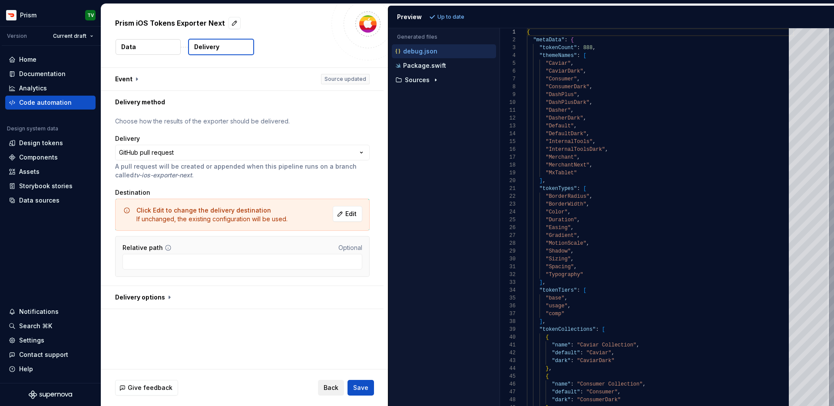
click at [336, 387] on span "Back" at bounding box center [331, 387] width 15 height 9
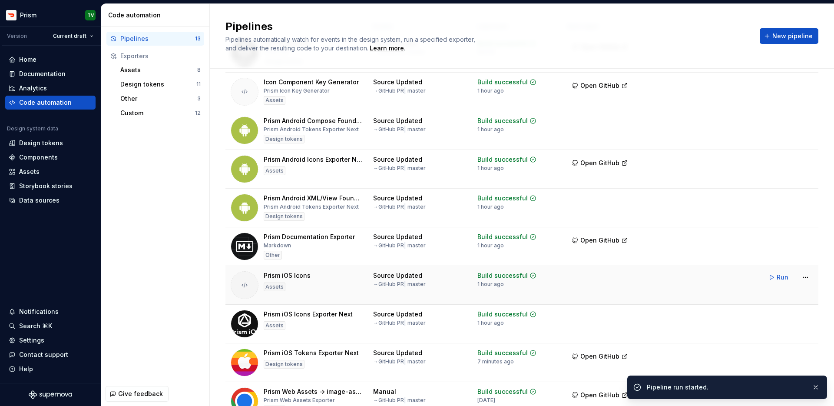
scroll to position [68, 0]
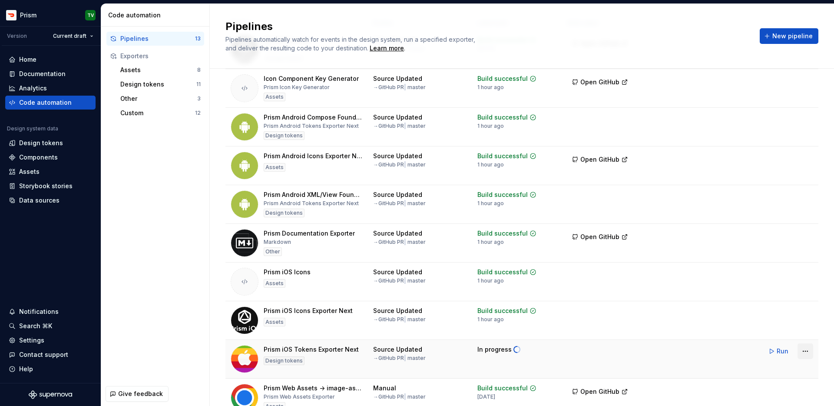
click at [685, 354] on html "Prism TV Version Current draft Home Documentation Analytics Code automation Des…" at bounding box center [417, 203] width 834 height 406
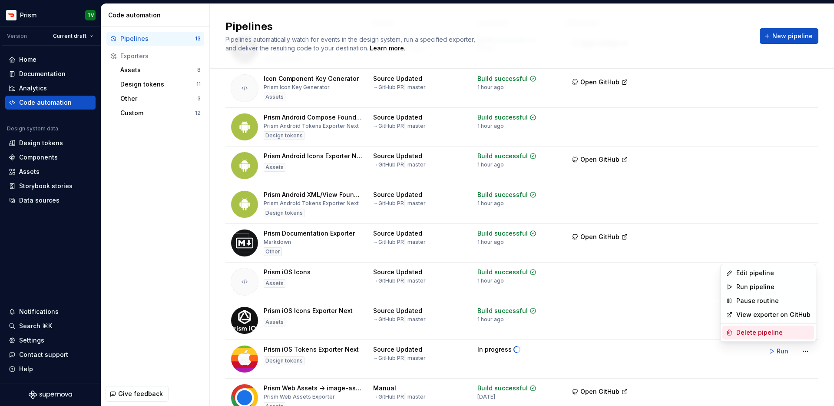
click at [685, 334] on div "Delete pipeline" at bounding box center [773, 332] width 74 height 9
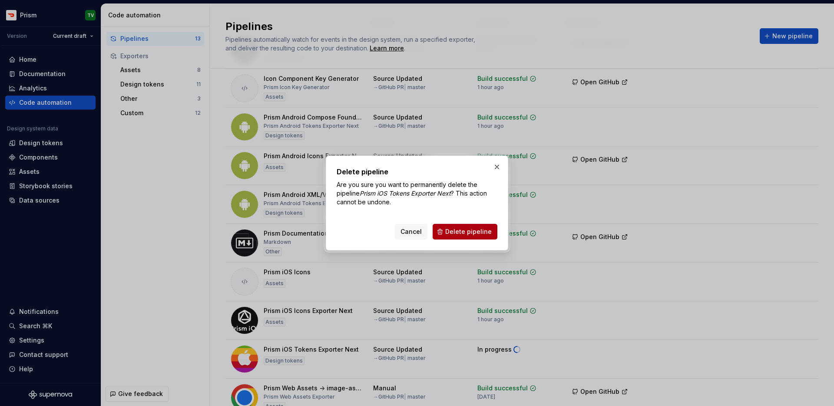
click at [463, 231] on span "Delete pipeline" at bounding box center [468, 231] width 46 height 9
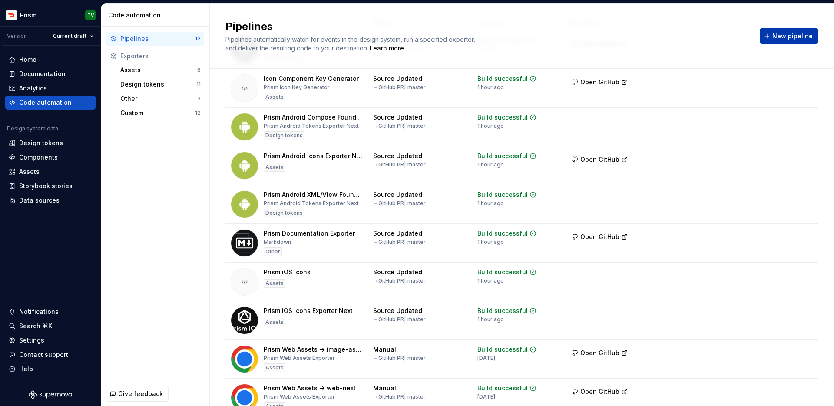
click at [685, 31] on button "New pipeline" at bounding box center [789, 36] width 59 height 16
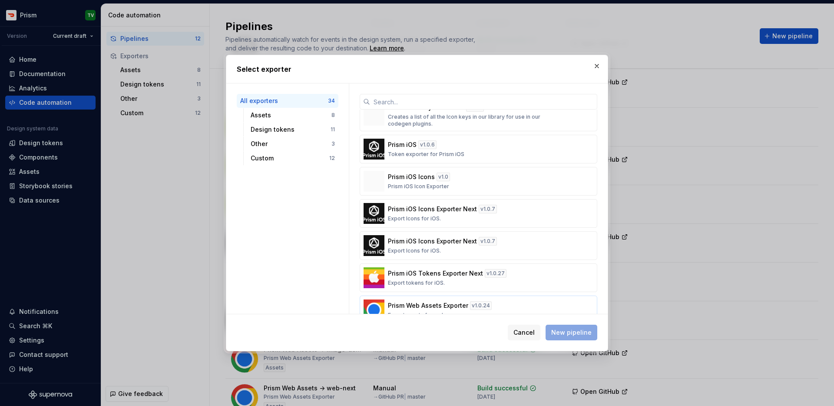
scroll to position [956, 0]
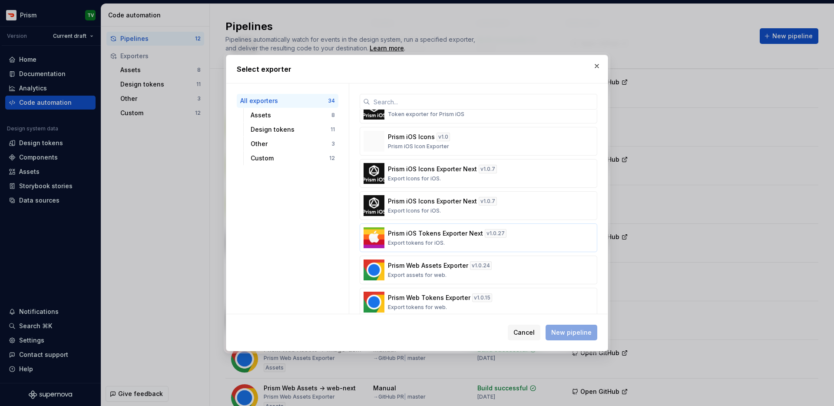
click at [427, 245] on p "Export tokens for iOS." at bounding box center [416, 242] width 57 height 7
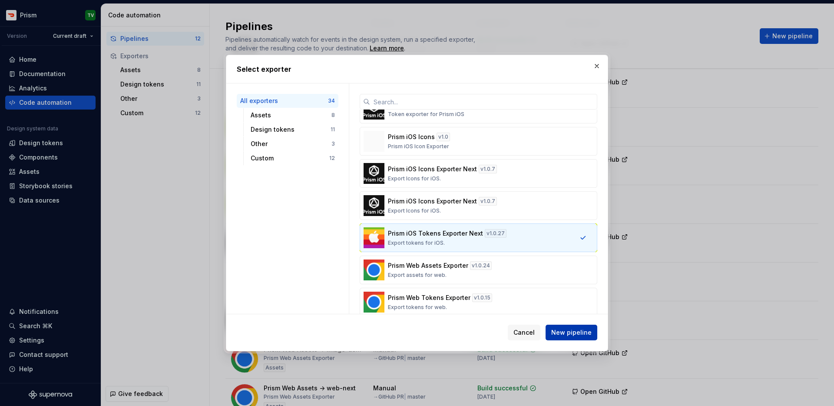
click at [568, 332] on span "New pipeline" at bounding box center [571, 332] width 40 height 9
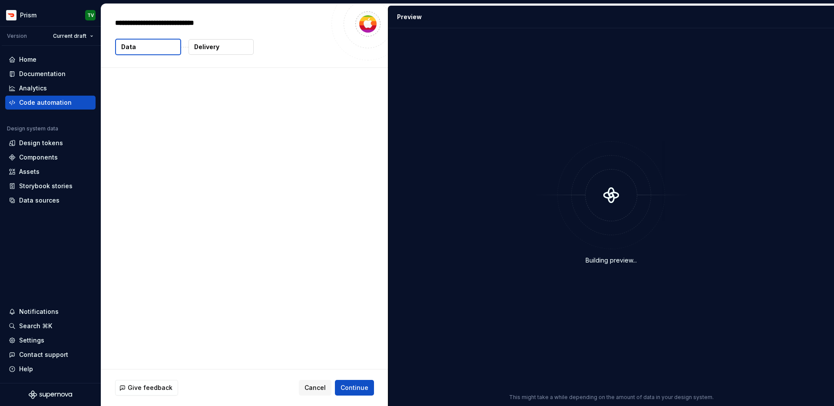
type textarea "*"
click at [350, 384] on span "Continue" at bounding box center [355, 387] width 28 height 9
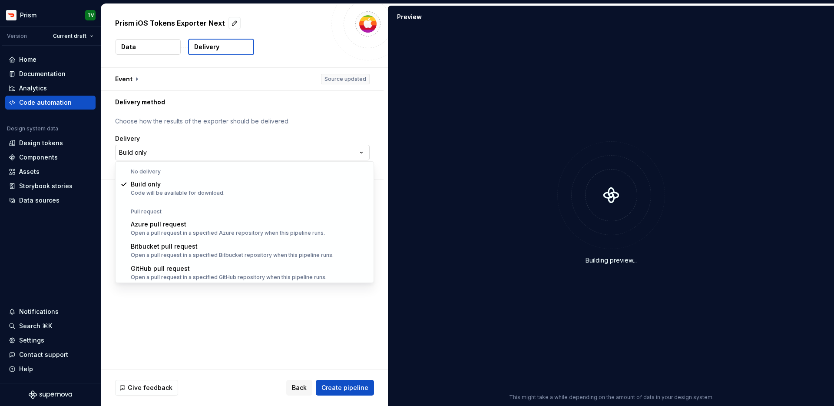
click at [213, 154] on html "**********" at bounding box center [417, 203] width 834 height 406
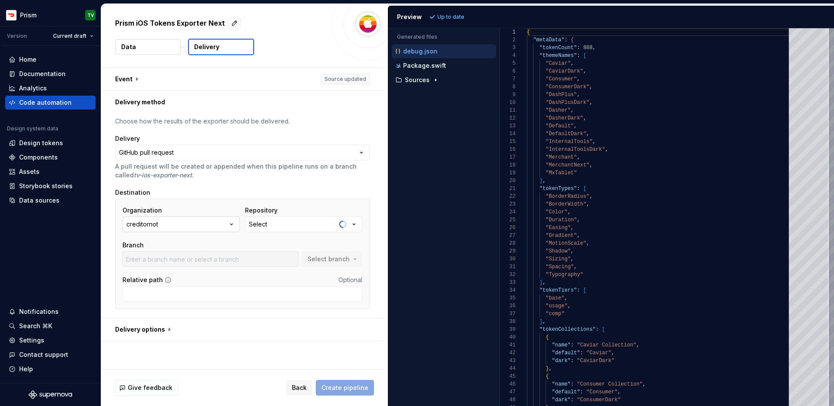
click at [191, 225] on button "creditornot" at bounding box center [180, 224] width 117 height 16
click at [179, 275] on div "doordash" at bounding box center [191, 273] width 89 height 9
click at [304, 223] on button "Select" at bounding box center [303, 224] width 117 height 16
type input "prism-tokens-ios"
type input "master"
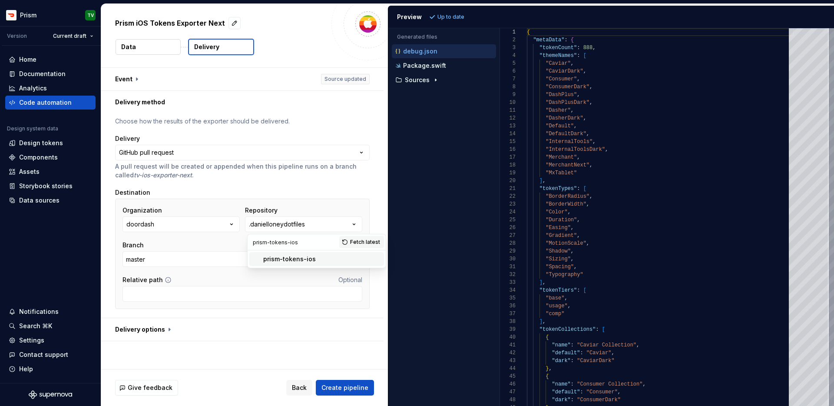
type input "prism-tokens-ios"
click at [316, 257] on div "prism-tokens-ios" at bounding box center [321, 259] width 117 height 9
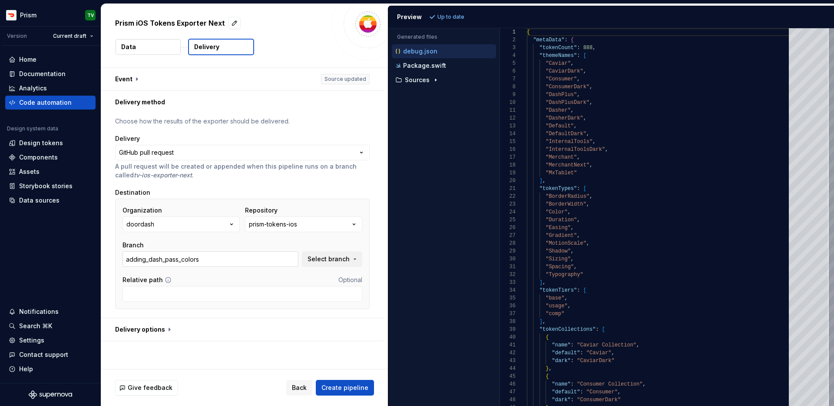
click at [281, 261] on input "adding_dash_pass_colors" at bounding box center [210, 259] width 176 height 16
click at [319, 257] on span "Select branch" at bounding box center [329, 259] width 42 height 9
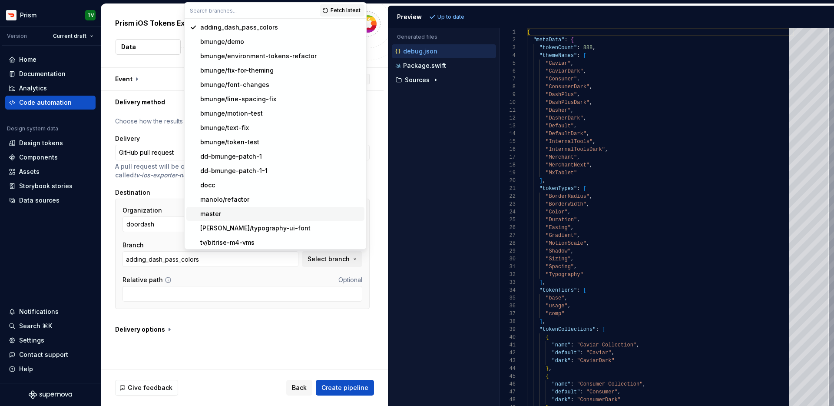
click at [257, 215] on div "master" at bounding box center [280, 213] width 161 height 9
type input "master"
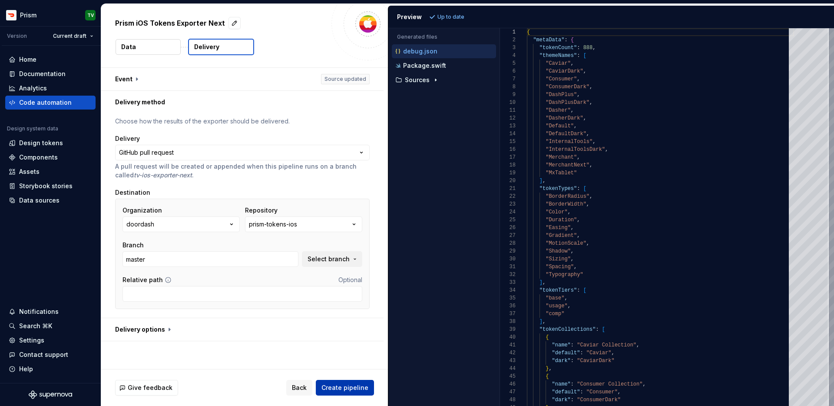
click at [343, 383] on span "Create pipeline" at bounding box center [344, 387] width 47 height 9
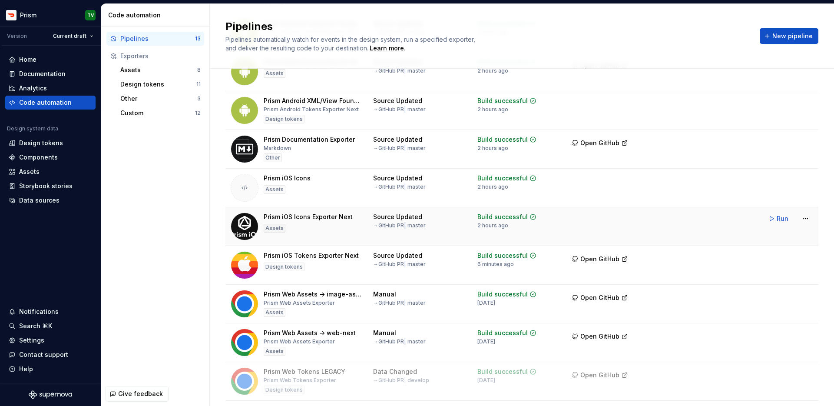
scroll to position [172, 0]
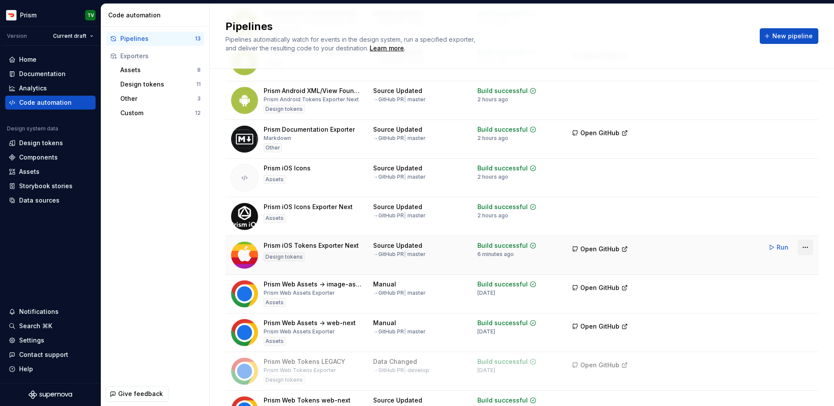
click at [685, 249] on html "Prism TV Version Current draft Home Documentation Analytics Code automation Des…" at bounding box center [417, 203] width 834 height 406
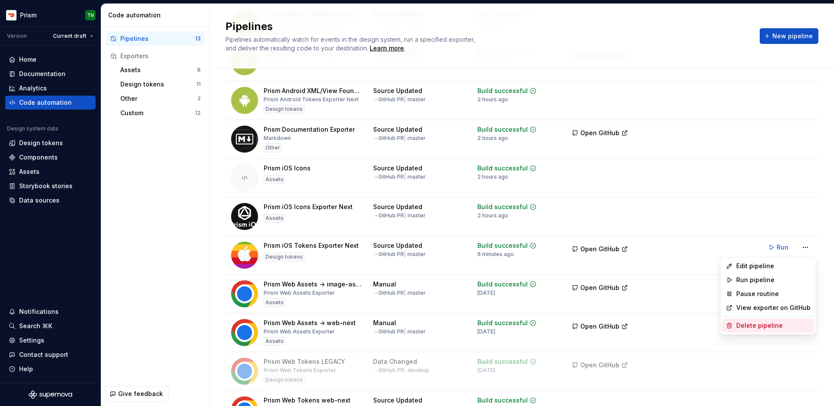
click at [685, 329] on div "Delete pipeline" at bounding box center [773, 325] width 74 height 9
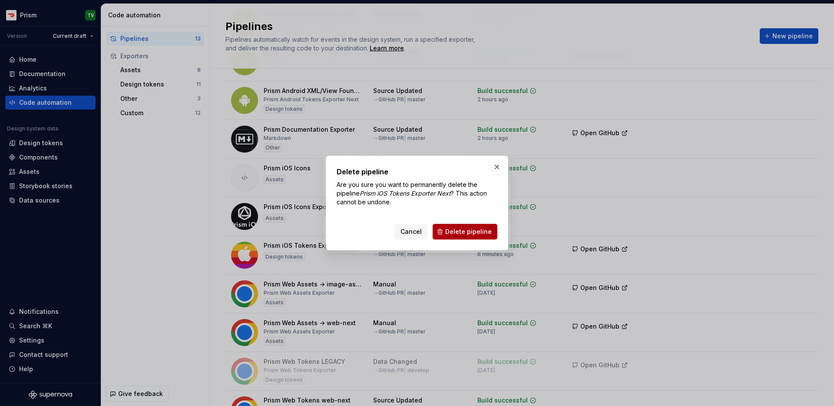
click at [487, 233] on span "Delete pipeline" at bounding box center [468, 231] width 46 height 9
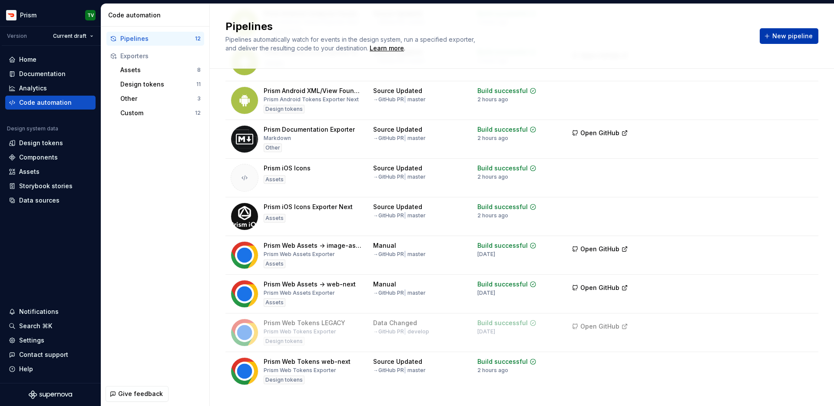
click at [685, 41] on button "New pipeline" at bounding box center [789, 36] width 59 height 16
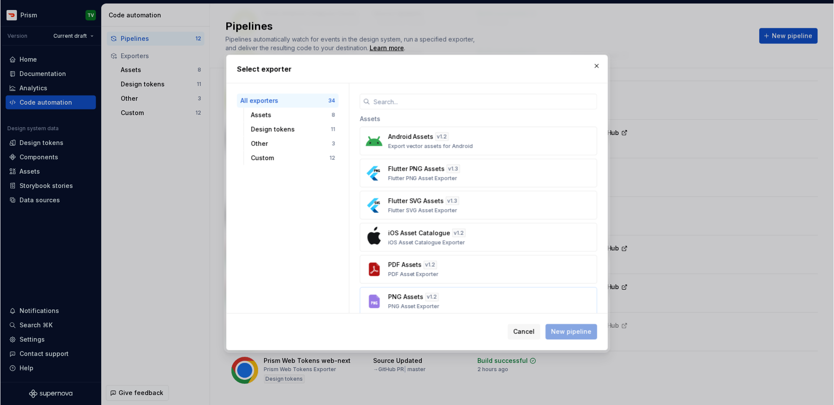
scroll to position [969, 0]
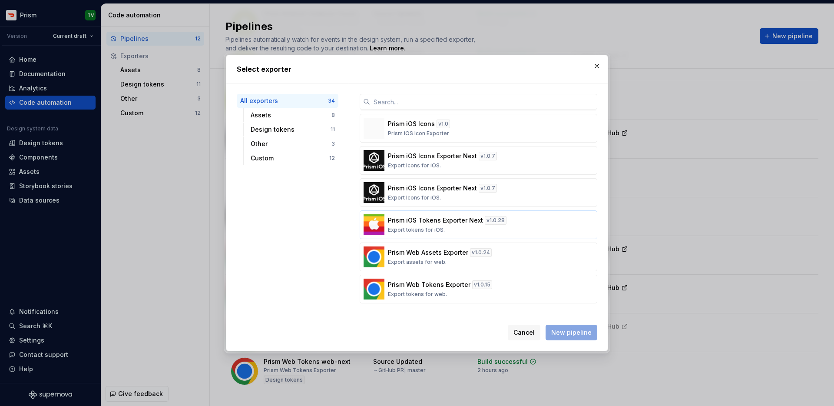
click at [402, 226] on div "Prism iOS Tokens Exporter Next v 1.0.28 Export tokens for iOS." at bounding box center [476, 224] width 176 height 17
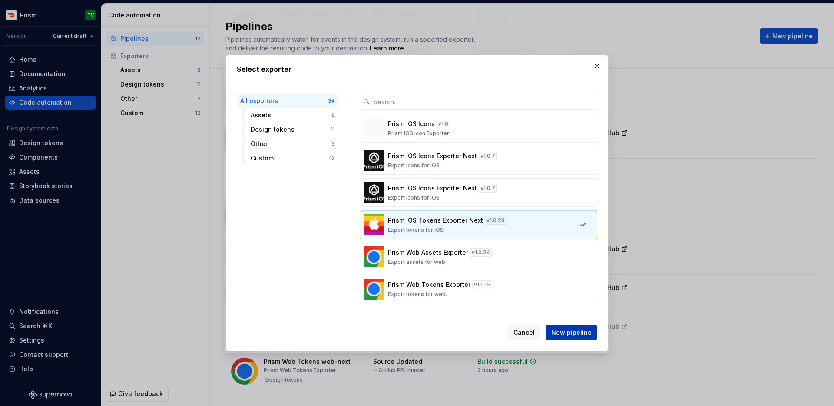
click at [582, 327] on button "New pipeline" at bounding box center [572, 332] width 52 height 16
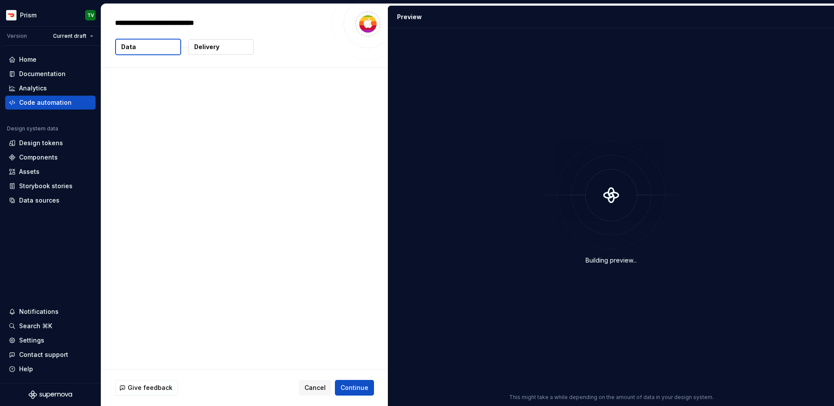
type textarea "*"
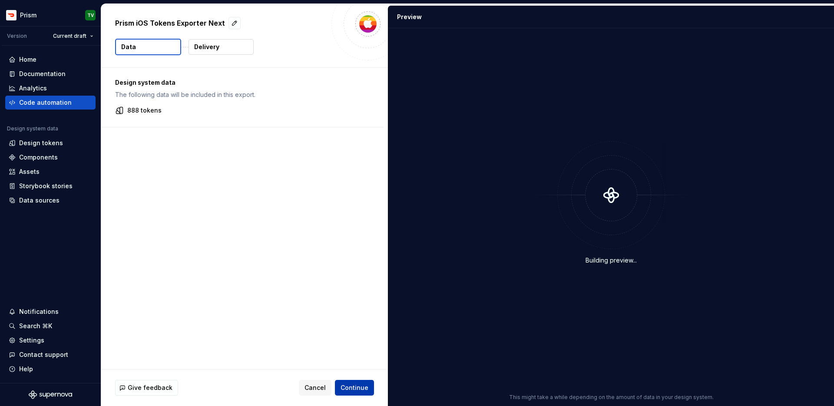
click at [355, 390] on span "Continue" at bounding box center [355, 387] width 28 height 9
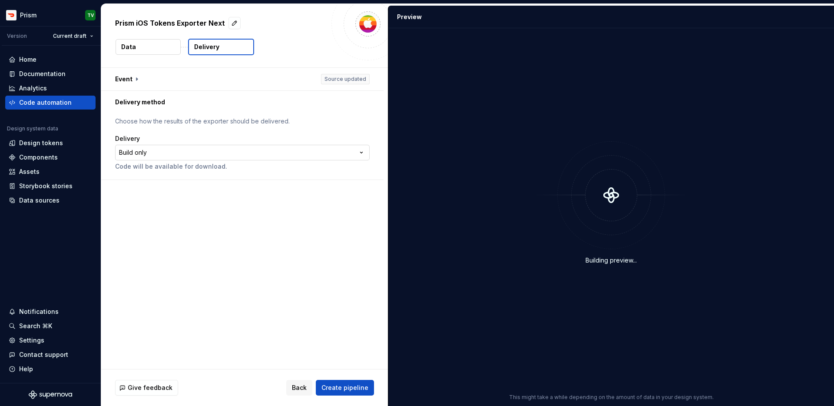
click at [223, 151] on html "**********" at bounding box center [417, 203] width 834 height 406
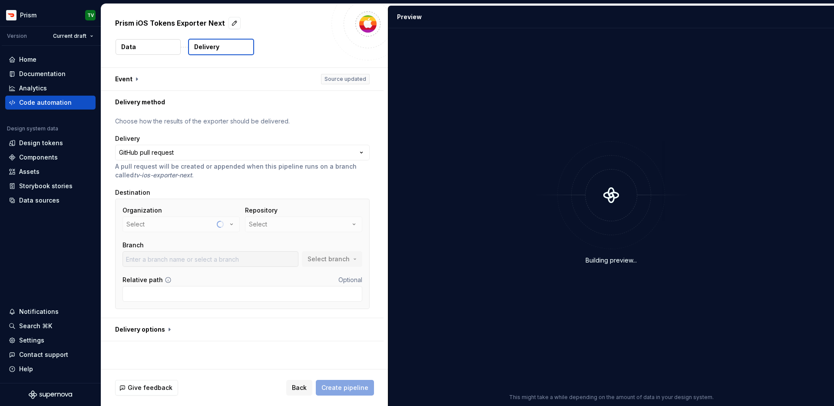
click at [170, 204] on div "Organization Select Repository Select Branch Select branch Relative path Option…" at bounding box center [242, 254] width 255 height 110
click at [172, 222] on button "creditornot" at bounding box center [180, 224] width 117 height 16
click at [174, 274] on div "doordash" at bounding box center [161, 273] width 29 height 9
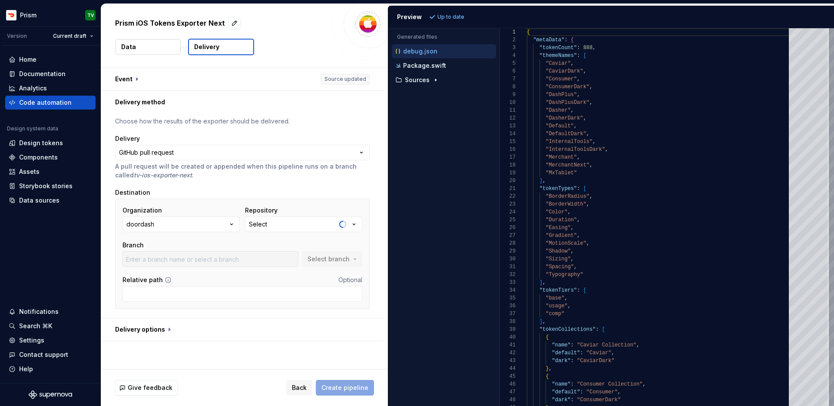
type input "master"
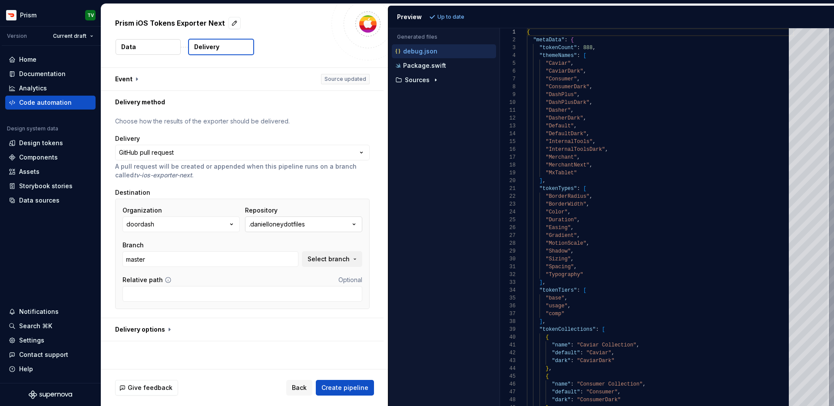
click at [284, 226] on div ".danielloneydotfiles" at bounding box center [277, 224] width 56 height 9
type input "prism-tokens"
click at [275, 257] on input "adding_dash_pass_colors" at bounding box center [210, 259] width 176 height 16
type input "master"
click at [351, 387] on span "Create pipeline" at bounding box center [344, 387] width 47 height 9
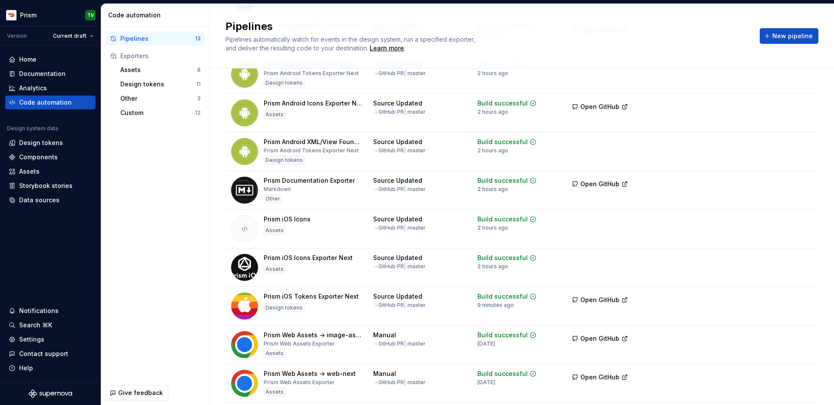
scroll to position [167, 0]
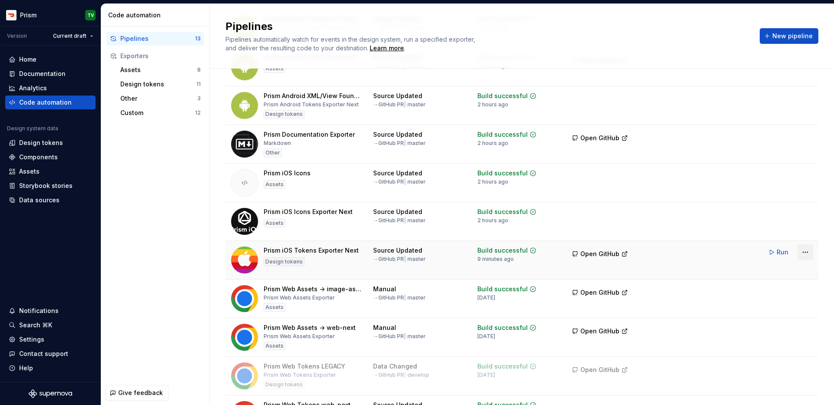
click at [685, 254] on html "Prism TV Version Current draft Home Documentation Analytics Code automation Des…" at bounding box center [417, 202] width 834 height 405
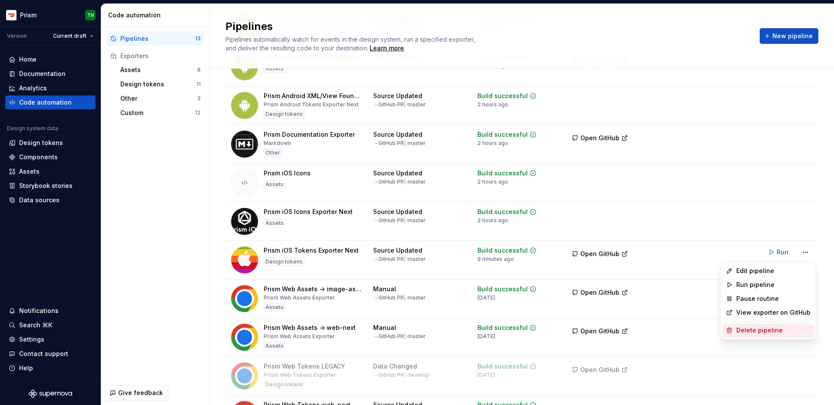
click at [685, 330] on div "Delete pipeline" at bounding box center [773, 330] width 74 height 9
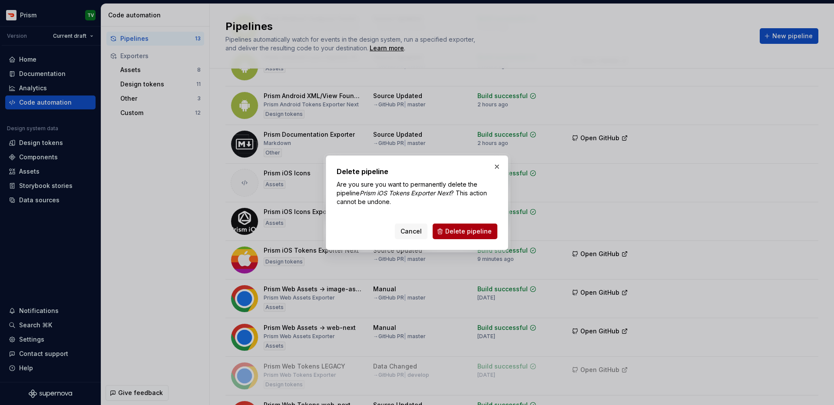
click at [490, 229] on span "Delete pipeline" at bounding box center [468, 231] width 46 height 9
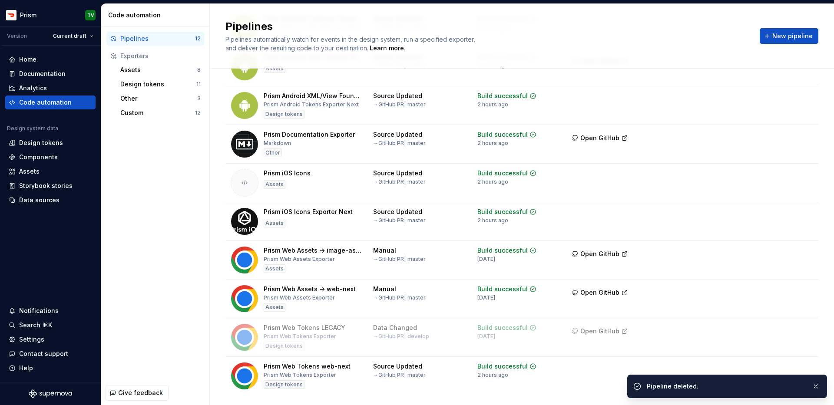
click at [685, 34] on span "New pipeline" at bounding box center [792, 36] width 40 height 9
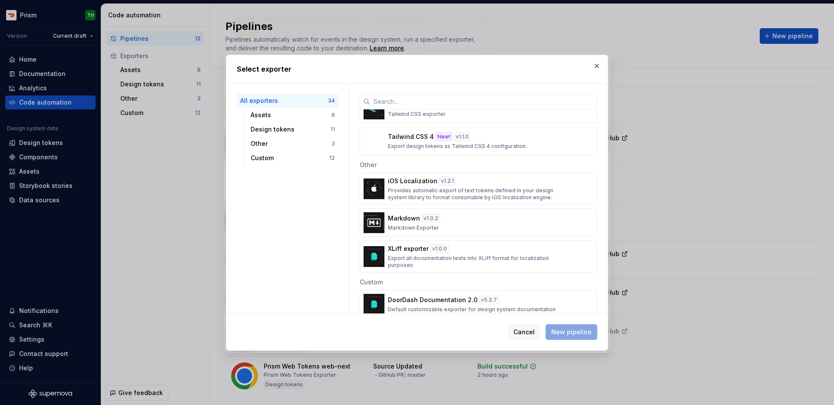
scroll to position [969, 0]
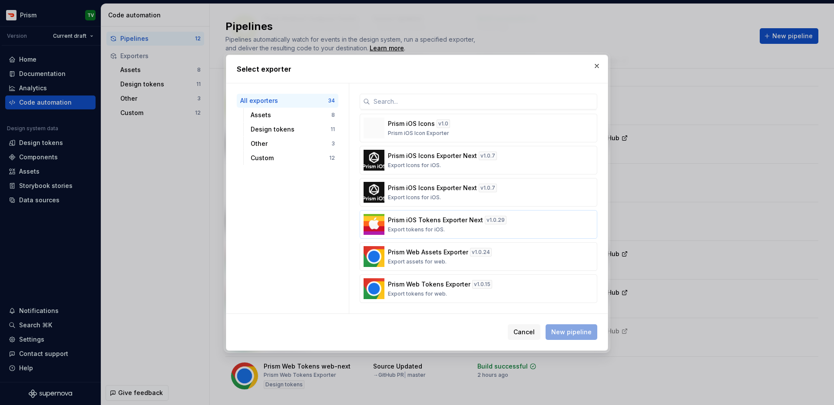
click at [406, 219] on p "Prism iOS Tokens Exporter Next" at bounding box center [435, 220] width 95 height 9
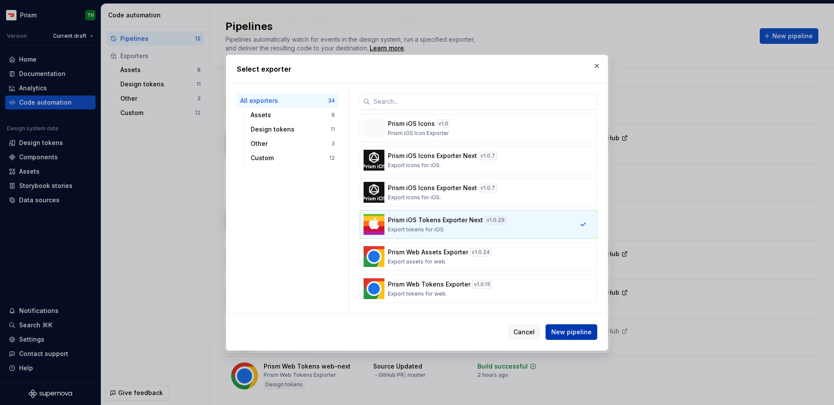
click at [554, 328] on button "New pipeline" at bounding box center [572, 332] width 52 height 16
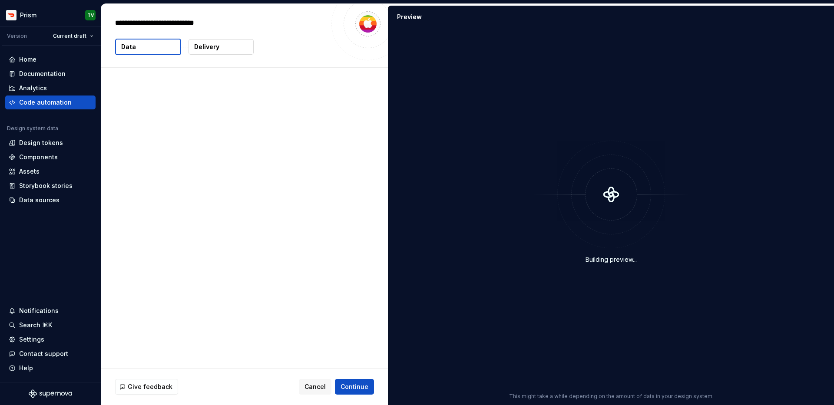
type textarea "*"
click at [353, 388] on span "Continue" at bounding box center [355, 387] width 28 height 9
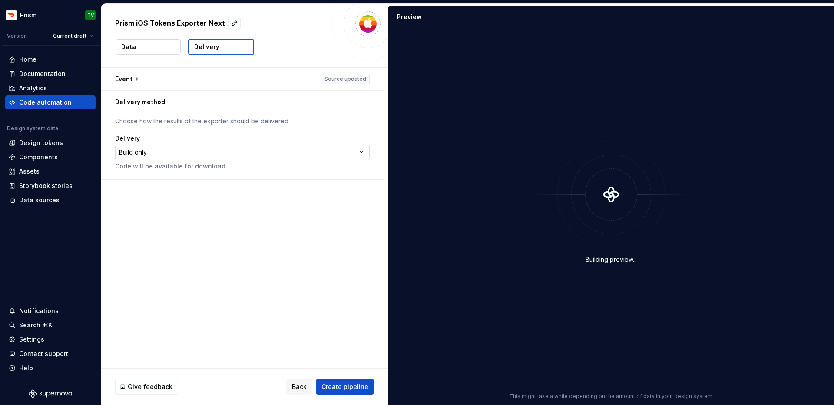
click at [197, 145] on html "**********" at bounding box center [417, 202] width 834 height 405
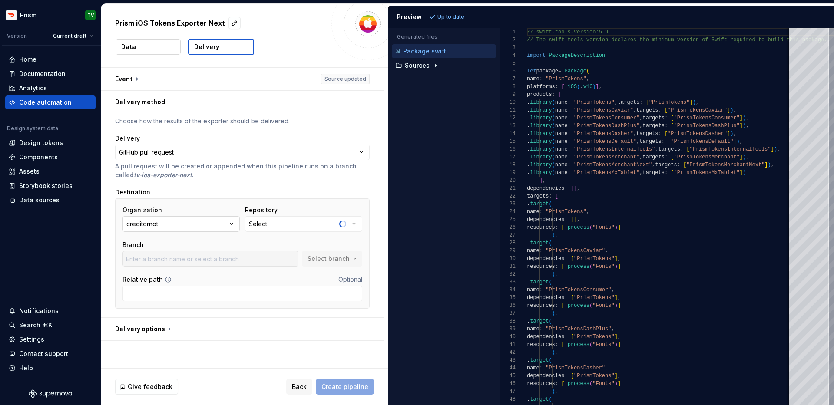
click at [184, 225] on button "creditornot" at bounding box center [180, 224] width 117 height 16
click at [171, 270] on div "doordash" at bounding box center [161, 273] width 29 height 9
click at [292, 215] on div "Repository Select" at bounding box center [303, 219] width 117 height 26
click at [291, 218] on button "Select" at bounding box center [303, 224] width 117 height 16
click at [293, 247] on input "pri" at bounding box center [294, 242] width 92 height 16
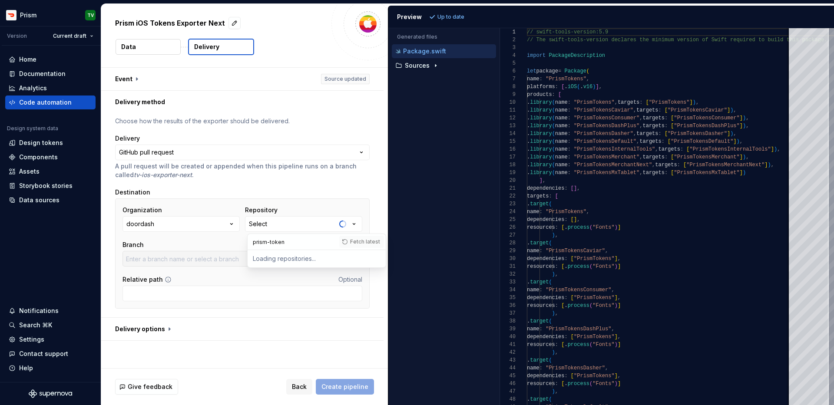
type input "prism-tokens"
type input "master"
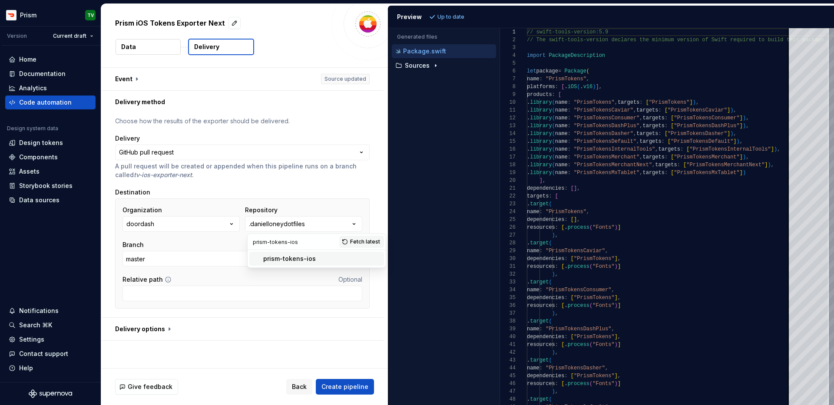
type input "prism-tokens-ios"
click at [295, 260] on div "prism-tokens-ios" at bounding box center [289, 259] width 53 height 9
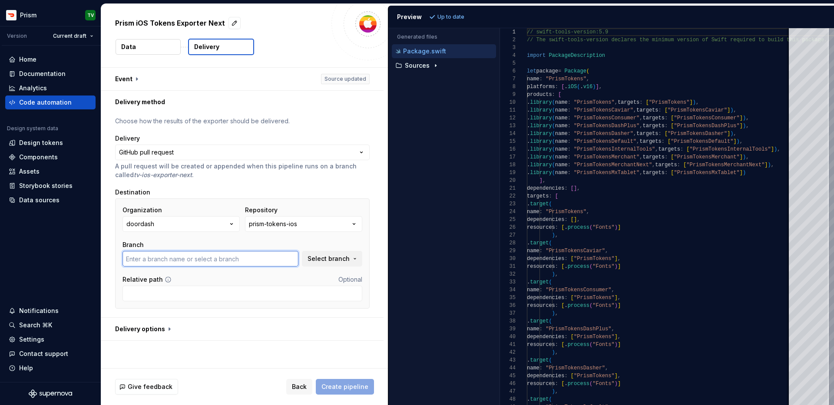
click at [252, 258] on input "text" at bounding box center [210, 259] width 176 height 16
drag, startPoint x: 245, startPoint y: 258, endPoint x: 57, endPoint y: 266, distance: 188.3
click at [56, 267] on div "**********" at bounding box center [417, 202] width 834 height 405
click at [307, 256] on div "Branch adding_dash_pass_colors Select branch" at bounding box center [242, 254] width 240 height 26
click at [317, 259] on span "Select branch" at bounding box center [329, 259] width 42 height 9
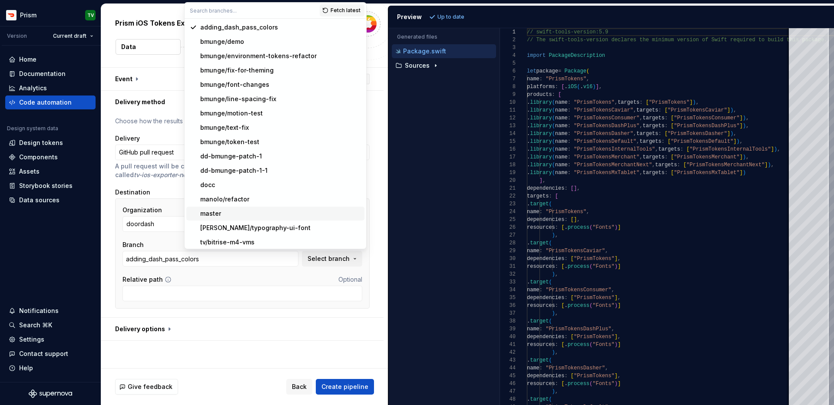
click at [232, 218] on span "master" at bounding box center [275, 214] width 178 height 14
type input "master"
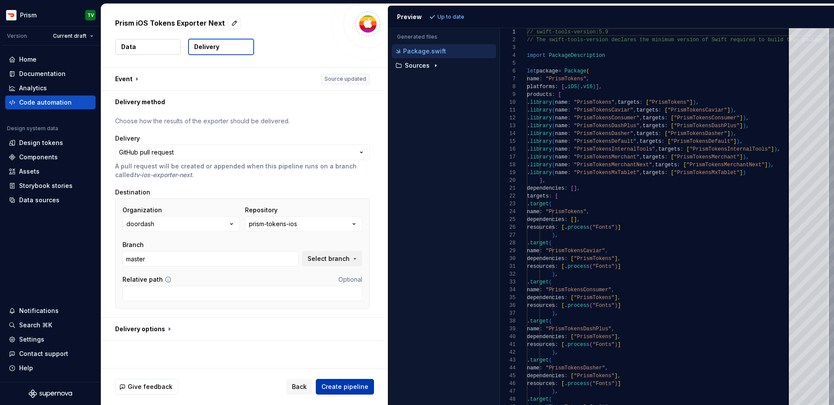
click at [364, 387] on span "Create pipeline" at bounding box center [344, 387] width 47 height 9
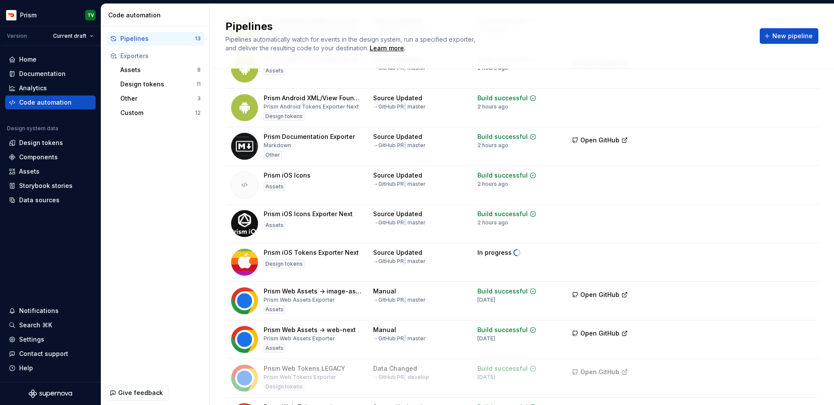
scroll to position [166, 0]
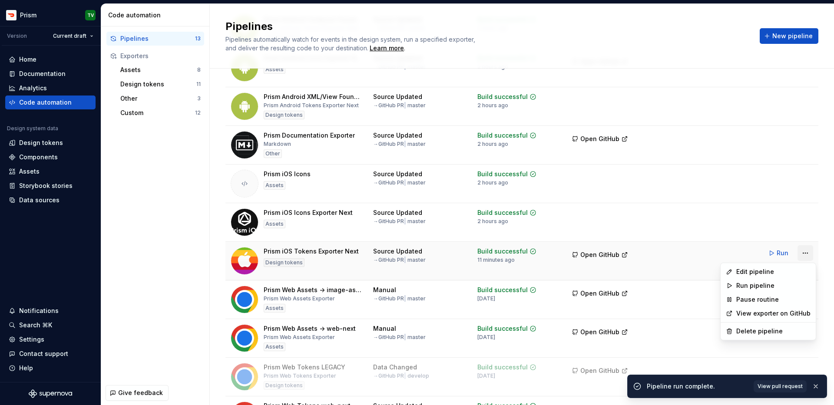
click at [685, 254] on html "Prism TV Version Current draft Home Documentation Analytics Code automation Des…" at bounding box center [417, 202] width 834 height 405
click at [685, 327] on div "Delete pipeline" at bounding box center [773, 331] width 74 height 9
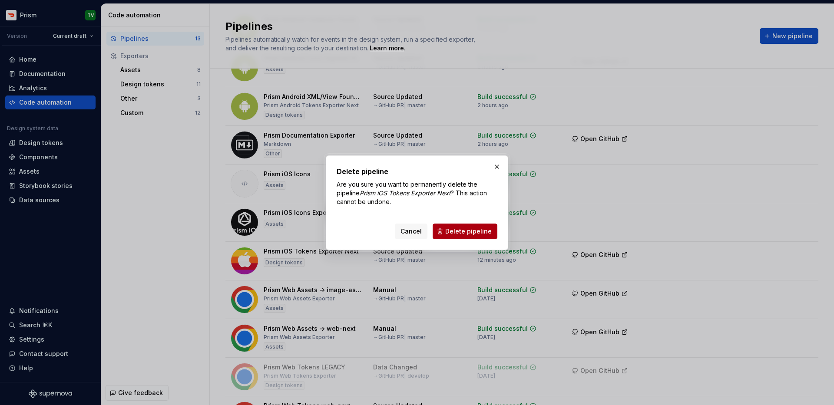
click at [469, 230] on span "Delete pipeline" at bounding box center [468, 231] width 46 height 9
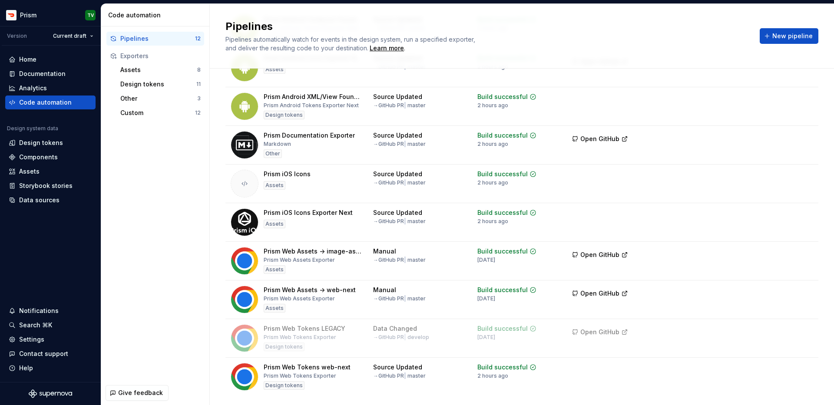
click at [685, 39] on span "New pipeline" at bounding box center [792, 36] width 40 height 9
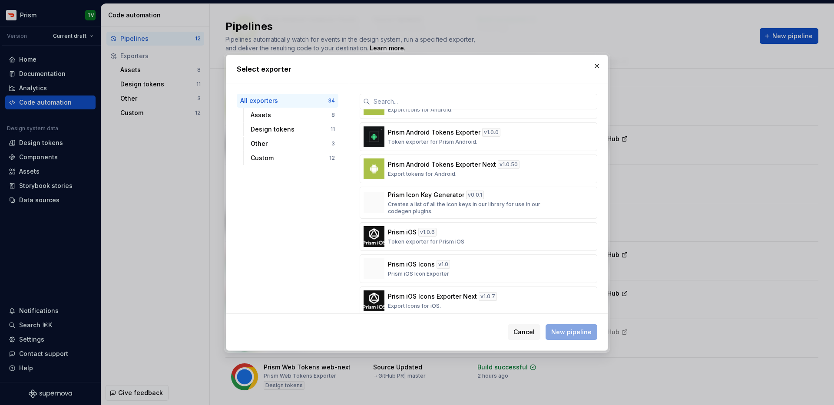
scroll to position [969, 0]
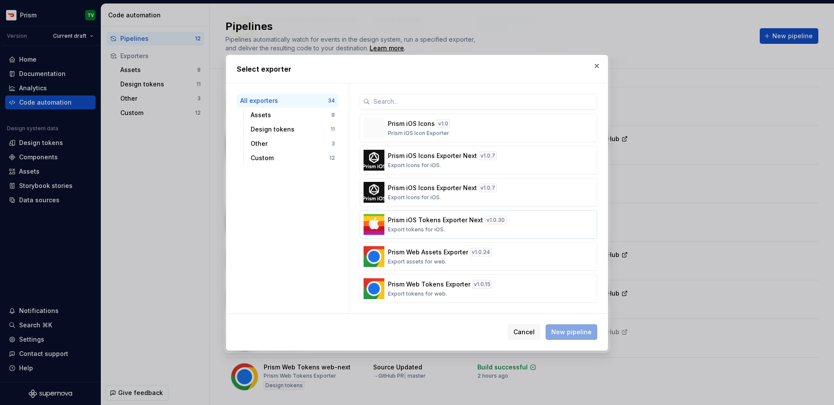
click at [411, 225] on div "Prism iOS Tokens Exporter Next v 1.0.30 Export tokens for iOS." at bounding box center [476, 224] width 176 height 17
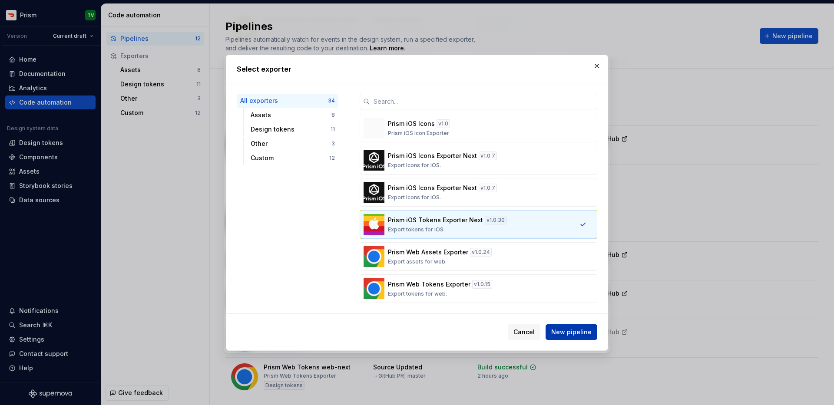
click at [557, 331] on span "New pipeline" at bounding box center [571, 332] width 40 height 9
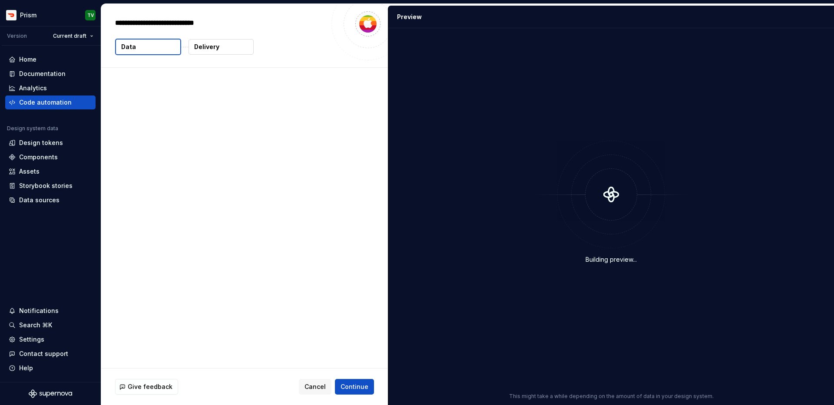
type textarea "*"
click at [359, 383] on span "Continue" at bounding box center [355, 387] width 28 height 9
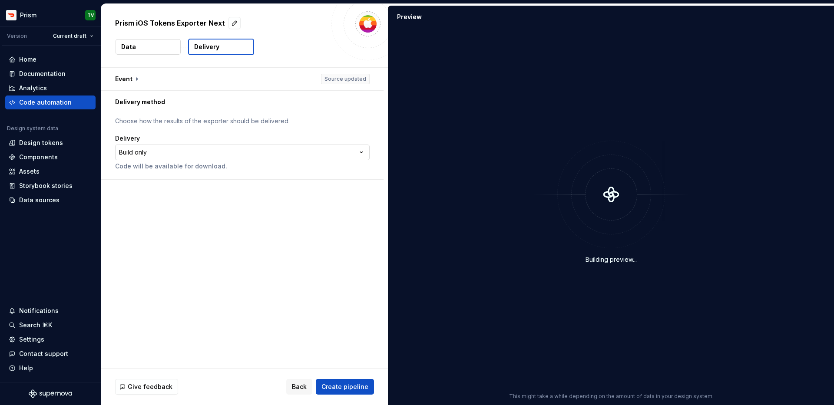
click at [225, 149] on html "**********" at bounding box center [417, 202] width 834 height 405
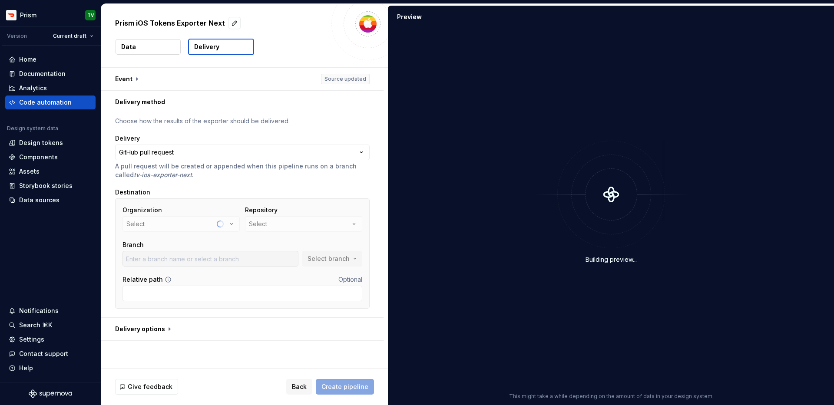
click at [179, 217] on div "Organization Select" at bounding box center [180, 219] width 117 height 26
click at [179, 223] on div "Organization Select" at bounding box center [180, 219] width 117 height 26
click at [176, 227] on div "Organization Select" at bounding box center [180, 219] width 117 height 26
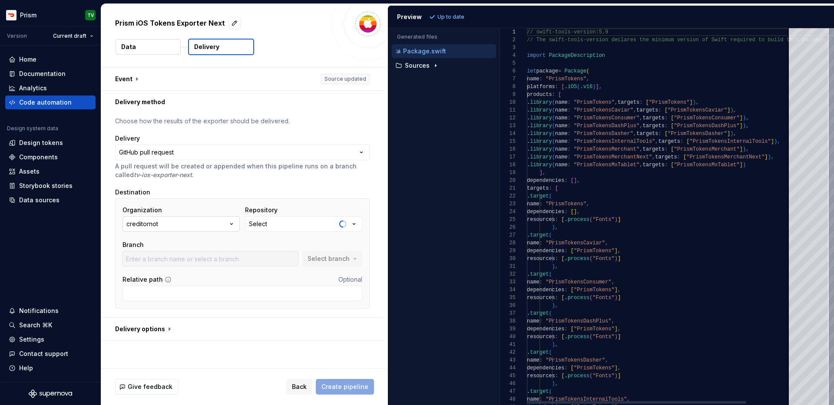
click at [203, 225] on button "creditornot" at bounding box center [180, 224] width 117 height 16
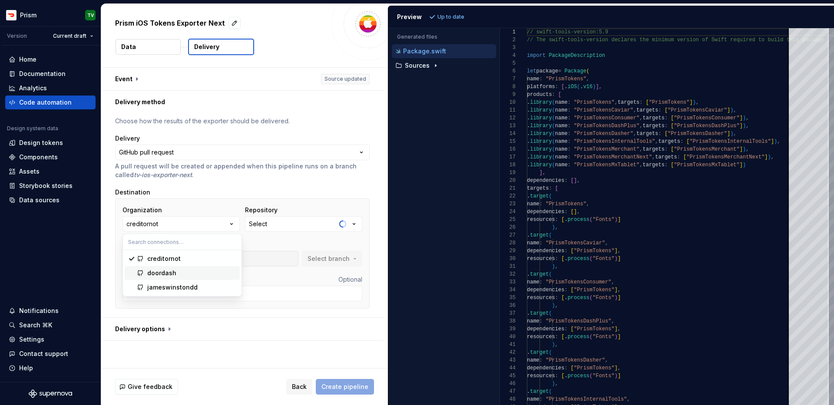
click at [179, 269] on div "doordash" at bounding box center [191, 273] width 89 height 9
type input "master"
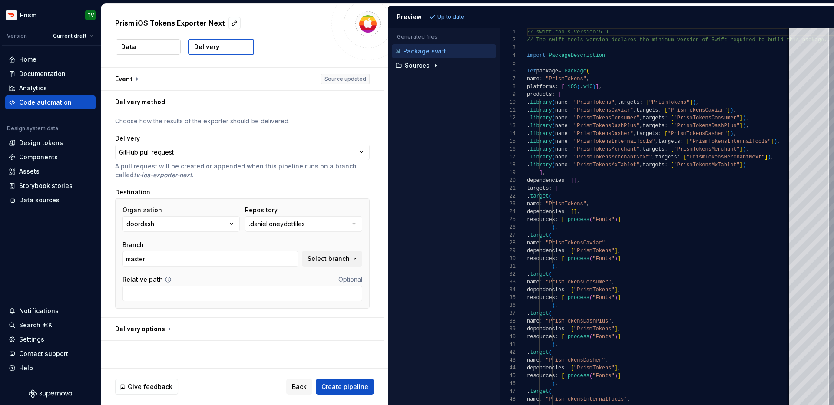
click at [274, 237] on div "Organization doordash Repository .danielloneydotfiles Branch master Select bran…" at bounding box center [242, 236] width 240 height 61
click at [274, 223] on div ".danielloneydotfiles" at bounding box center [277, 224] width 56 height 9
type input "prism-token"
click at [301, 274] on div "prism-tokens-ios" at bounding box center [289, 273] width 53 height 9
click at [279, 262] on input "adding_dash_pass_colors" at bounding box center [210, 259] width 176 height 16
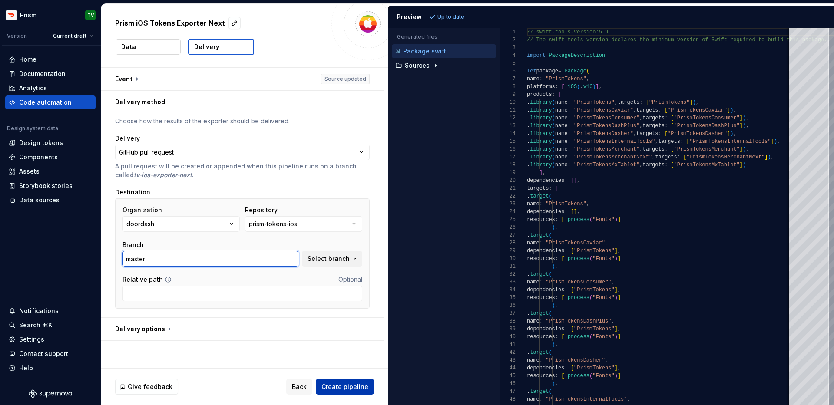
type input "master"
click at [348, 389] on span "Create pipeline" at bounding box center [344, 387] width 47 height 9
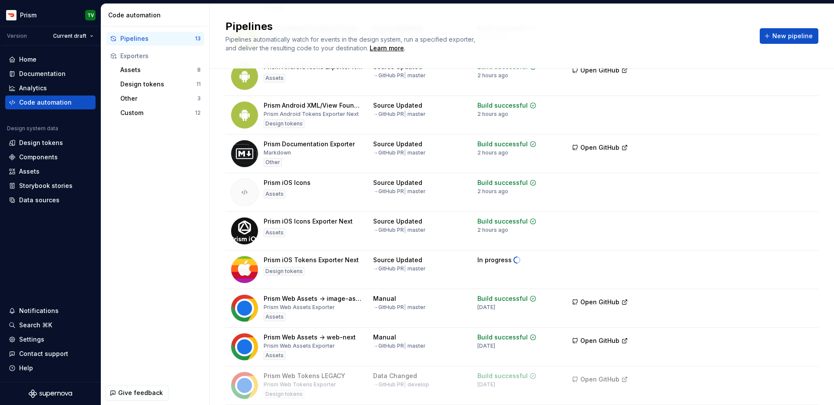
scroll to position [228, 0]
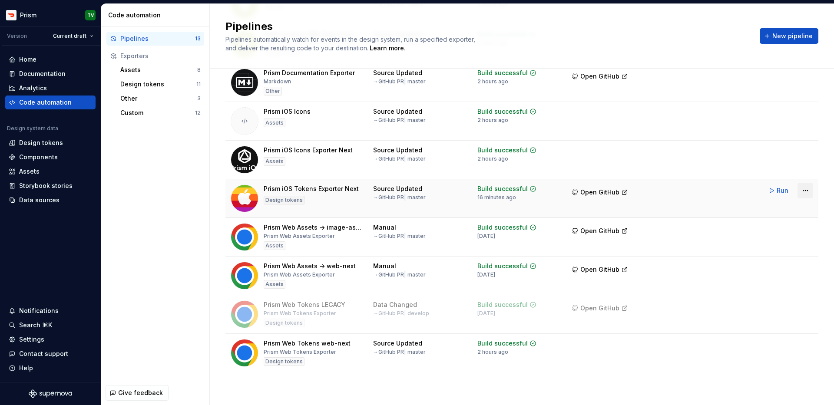
click at [685, 189] on html "Prism TV Version Current draft Home Documentation Analytics Code automation Des…" at bounding box center [417, 202] width 834 height 405
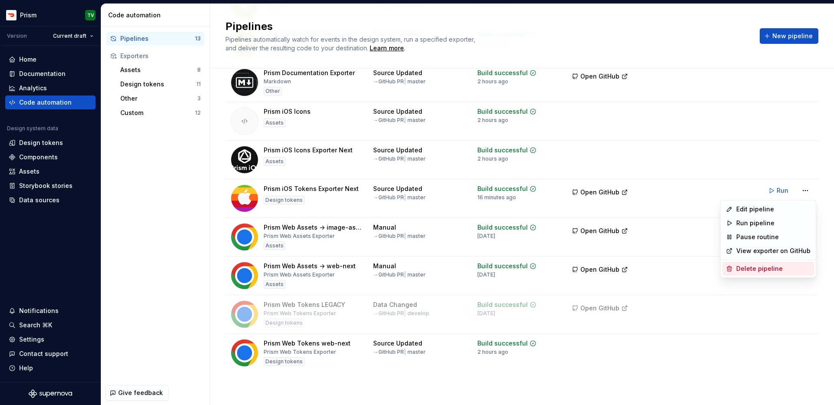
click at [685, 274] on div "Delete pipeline" at bounding box center [768, 269] width 92 height 14
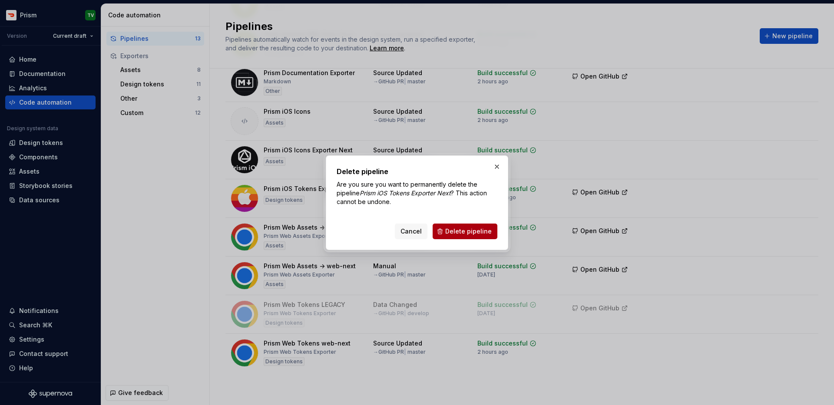
click at [473, 232] on span "Delete pipeline" at bounding box center [468, 231] width 46 height 9
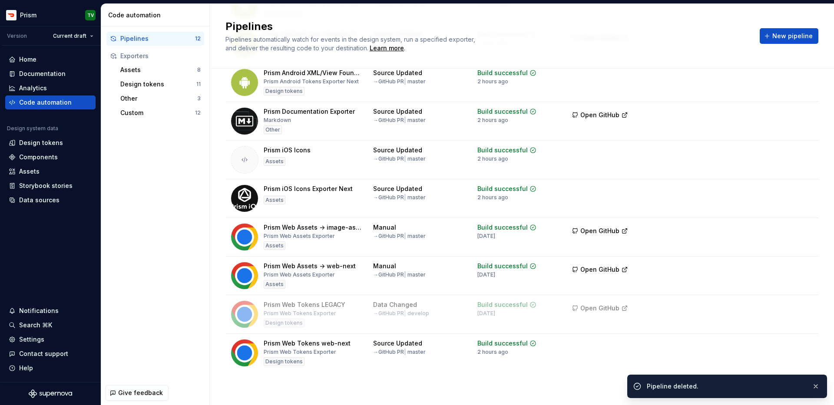
scroll to position [190, 0]
click at [685, 36] on span "New pipeline" at bounding box center [792, 36] width 40 height 9
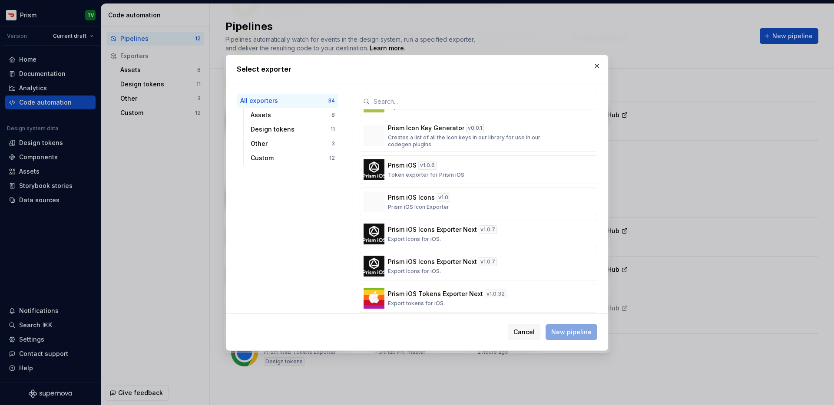
scroll to position [969, 0]
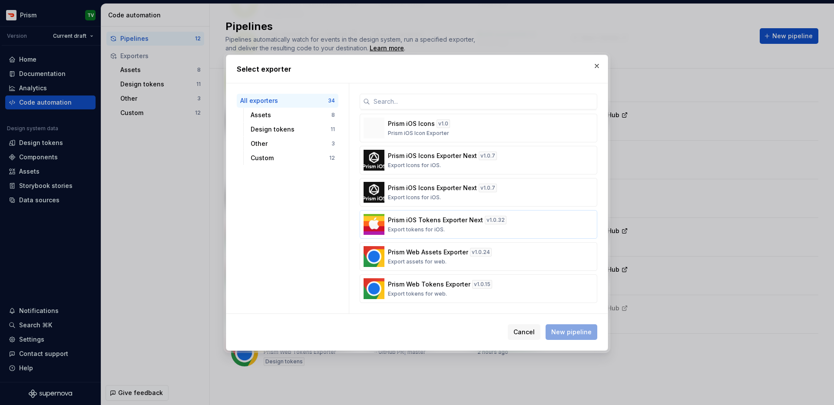
click at [448, 219] on p "Prism iOS Tokens Exporter Next" at bounding box center [435, 220] width 95 height 9
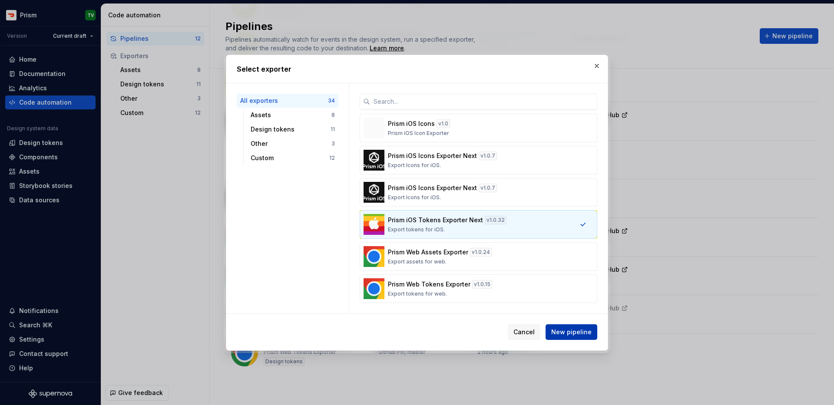
click at [585, 339] on button "New pipeline" at bounding box center [572, 332] width 52 height 16
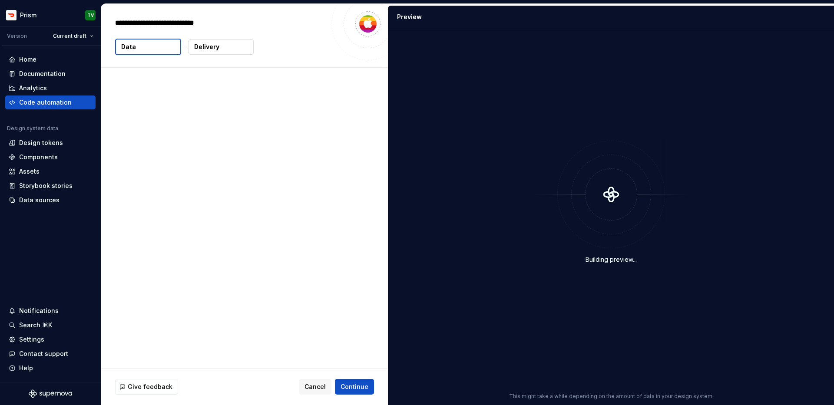
type textarea "*"
click at [361, 393] on button "Continue" at bounding box center [354, 387] width 39 height 16
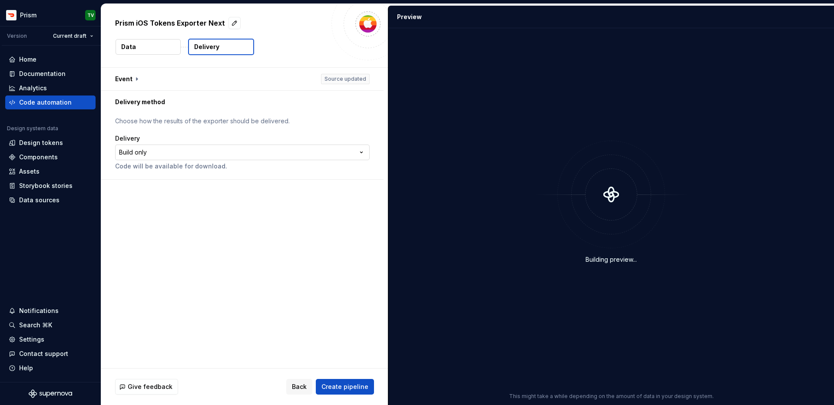
click at [189, 148] on html "**********" at bounding box center [417, 202] width 834 height 405
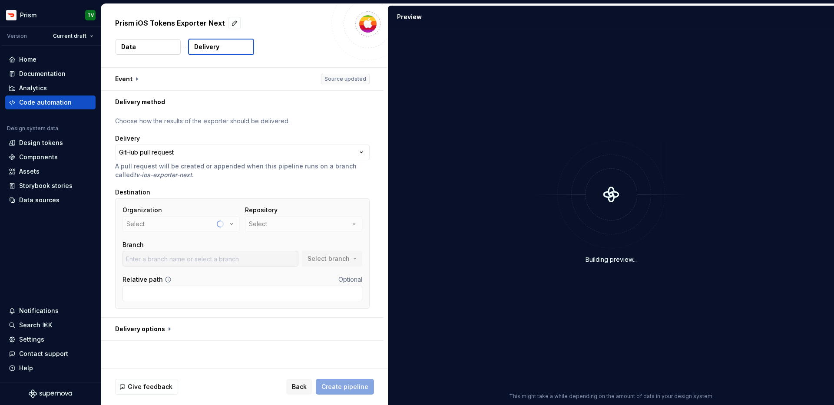
click at [186, 224] on div "Organization Select" at bounding box center [180, 219] width 117 height 26
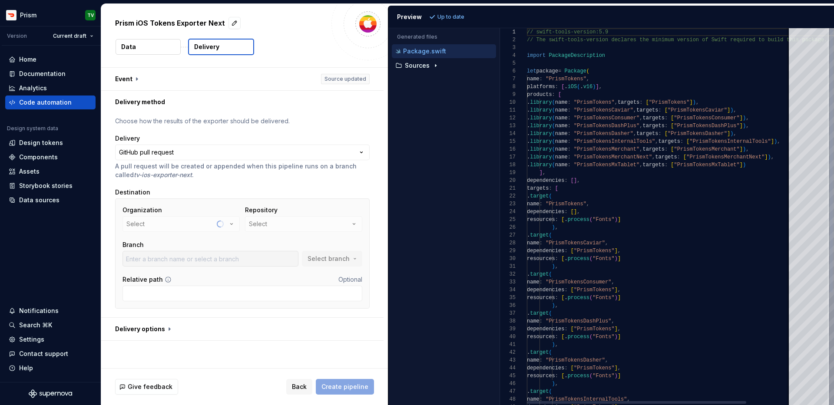
click at [191, 228] on div "Organization Select" at bounding box center [180, 219] width 117 height 26
click at [204, 225] on button "creditornot" at bounding box center [180, 224] width 117 height 16
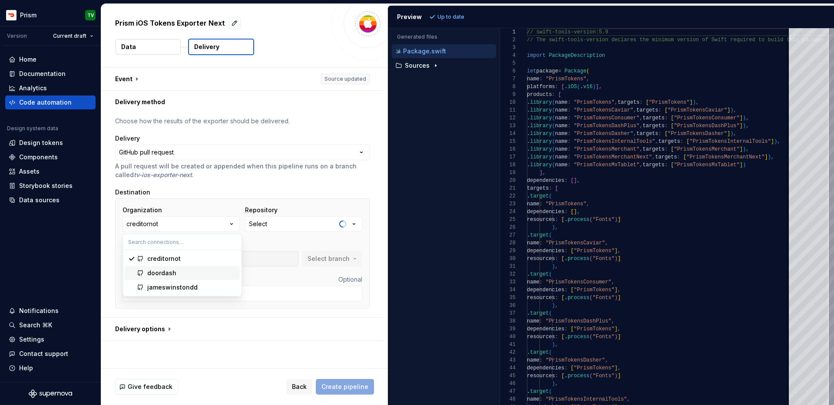
click at [204, 269] on div "doordash" at bounding box center [191, 273] width 89 height 9
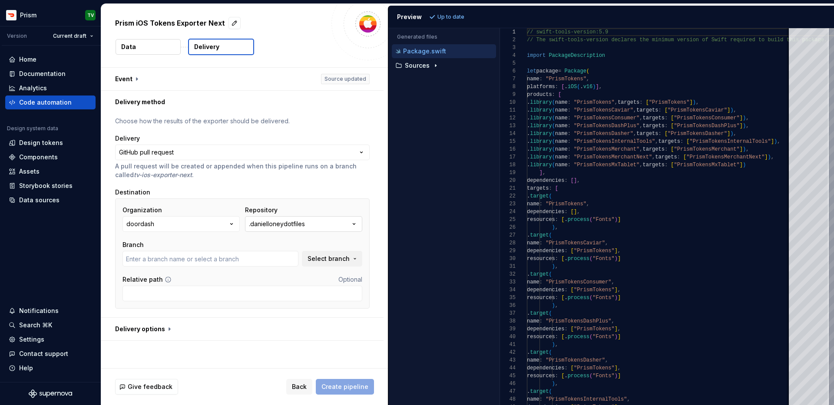
type input "master"
click at [288, 225] on div ".danielloneydotfiles" at bounding box center [277, 224] width 56 height 9
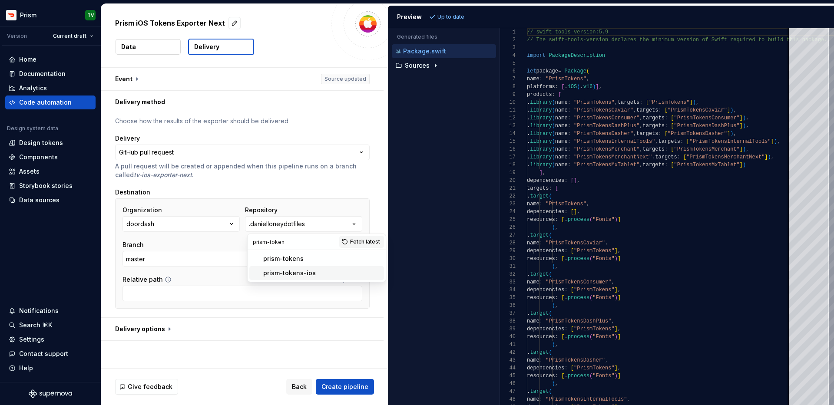
type input "prism-token"
click at [331, 273] on div "prism-tokens-ios" at bounding box center [321, 273] width 117 height 9
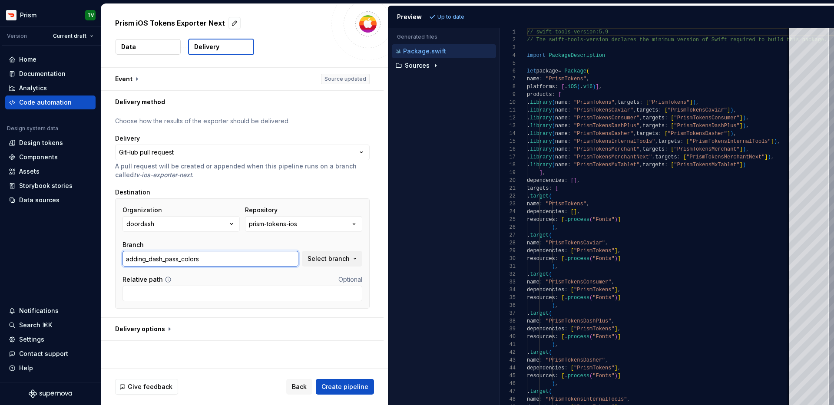
click at [281, 264] on input "adding_dash_pass_colors" at bounding box center [210, 259] width 176 height 16
type input "master"
click at [347, 380] on button "Create pipeline" at bounding box center [345, 387] width 58 height 16
click at [340, 384] on div "Back Create pipeline" at bounding box center [330, 387] width 88 height 16
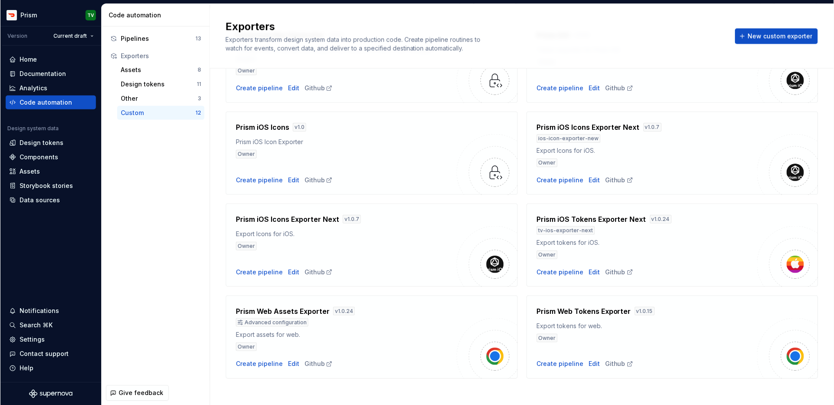
scroll to position [268, 0]
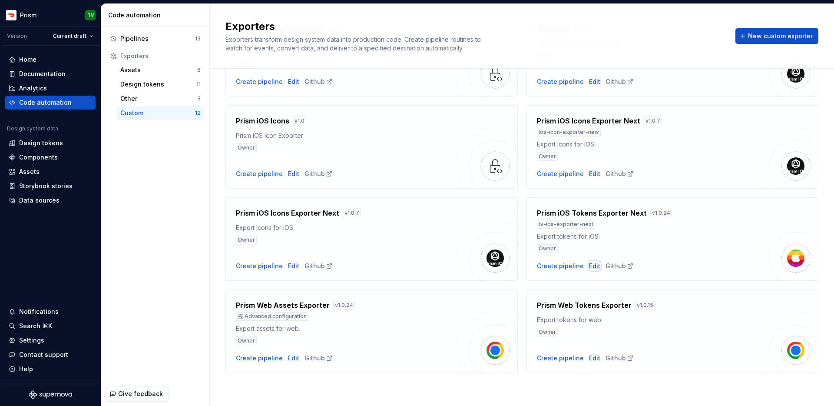
click at [596, 264] on div "Edit" at bounding box center [594, 266] width 11 height 9
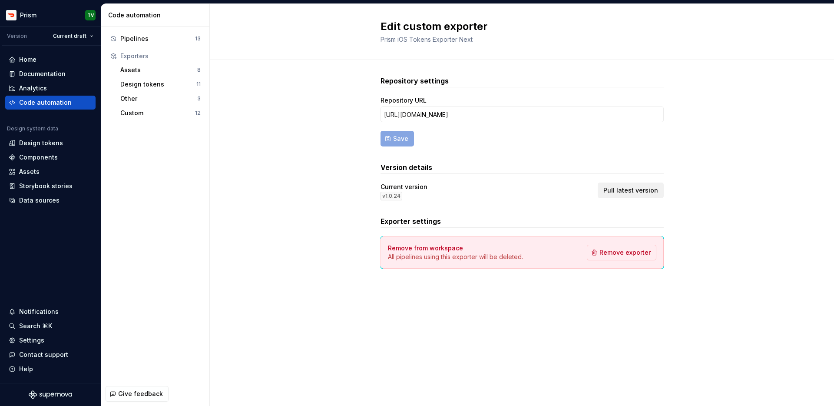
click at [646, 187] on span "Pull latest version" at bounding box center [630, 190] width 55 height 9
click at [620, 190] on span "Pull latest version" at bounding box center [630, 190] width 55 height 9
click at [655, 195] on button "Pull latest version" at bounding box center [631, 190] width 66 height 16
click at [629, 189] on span "Pull latest version" at bounding box center [630, 190] width 55 height 9
click at [626, 186] on span "Pull latest version" at bounding box center [630, 190] width 55 height 9
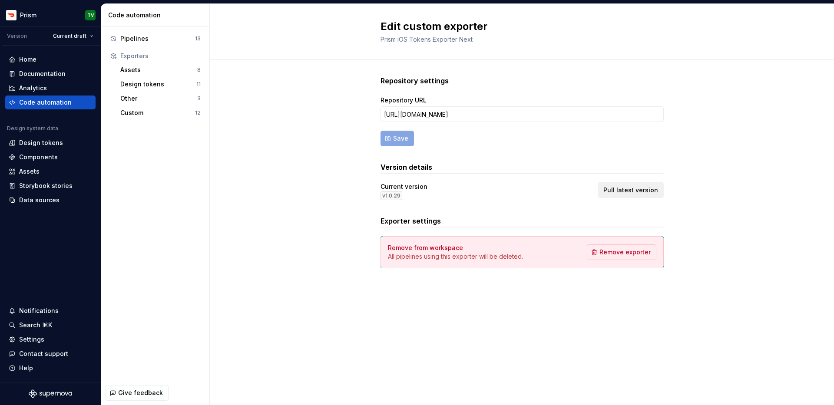
click at [658, 194] on button "Pull latest version" at bounding box center [631, 190] width 66 height 16
click at [626, 195] on button "Pull latest version" at bounding box center [631, 190] width 66 height 16
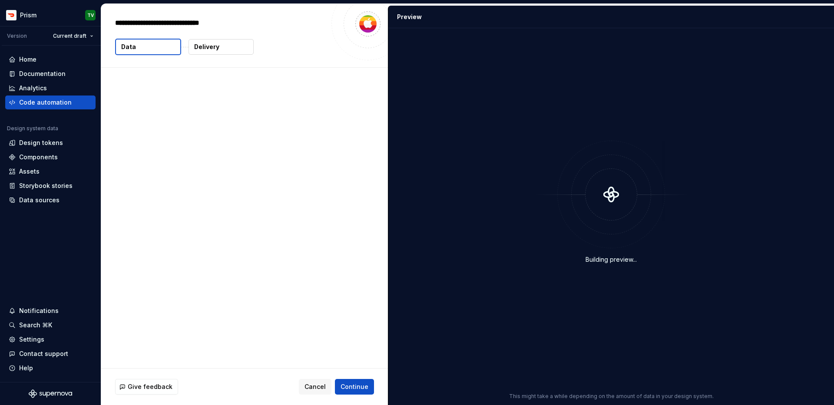
type textarea "*"
click at [314, 392] on button "Cancel" at bounding box center [315, 387] width 33 height 16
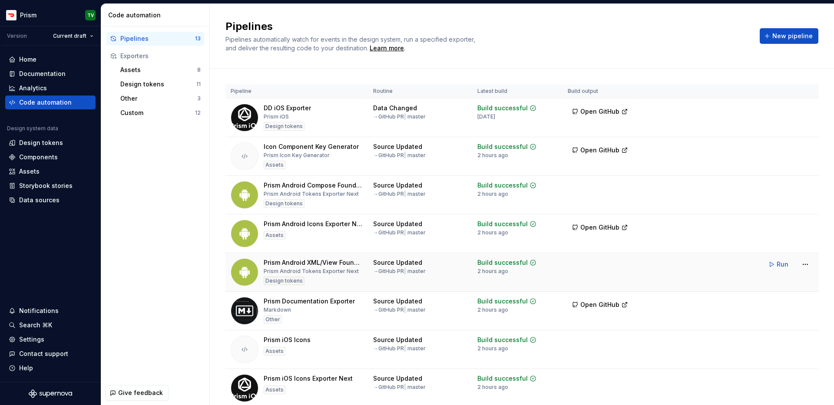
scroll to position [228, 0]
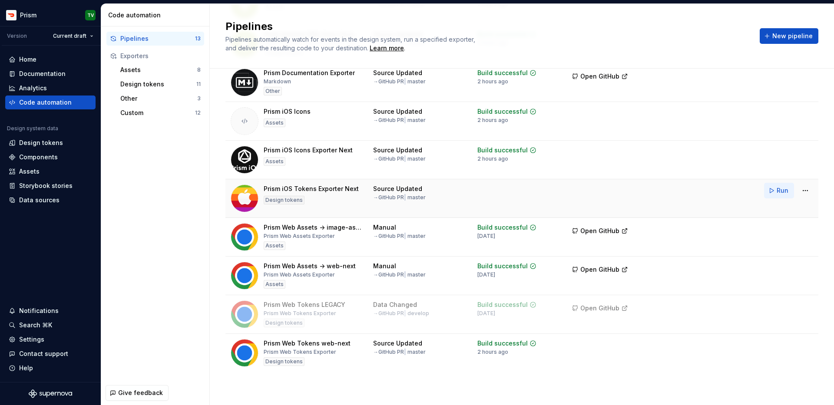
click at [782, 194] on span "Run" at bounding box center [783, 190] width 12 height 9
